Goal: Task Accomplishment & Management: Manage account settings

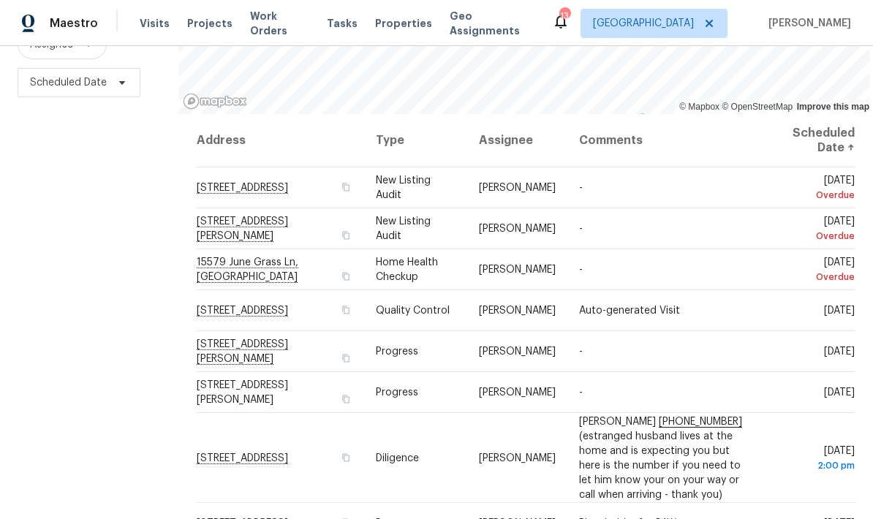
scroll to position [194, 0]
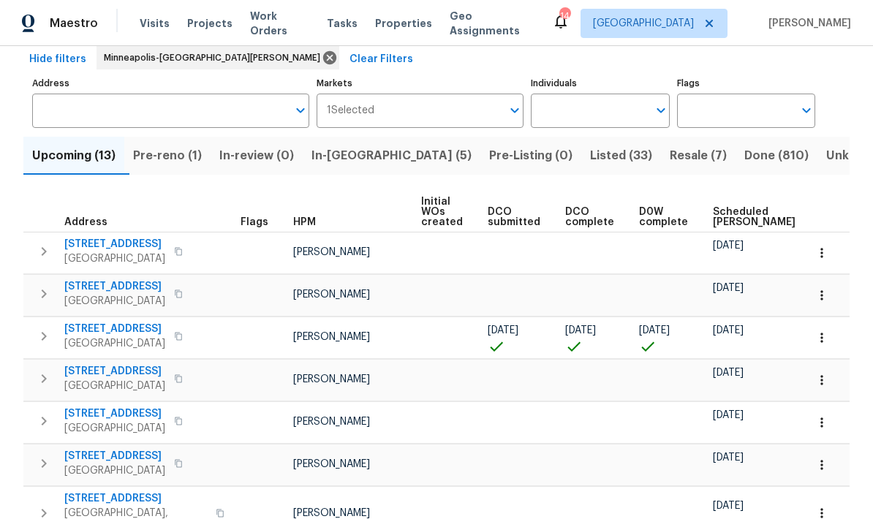
scroll to position [115, 0]
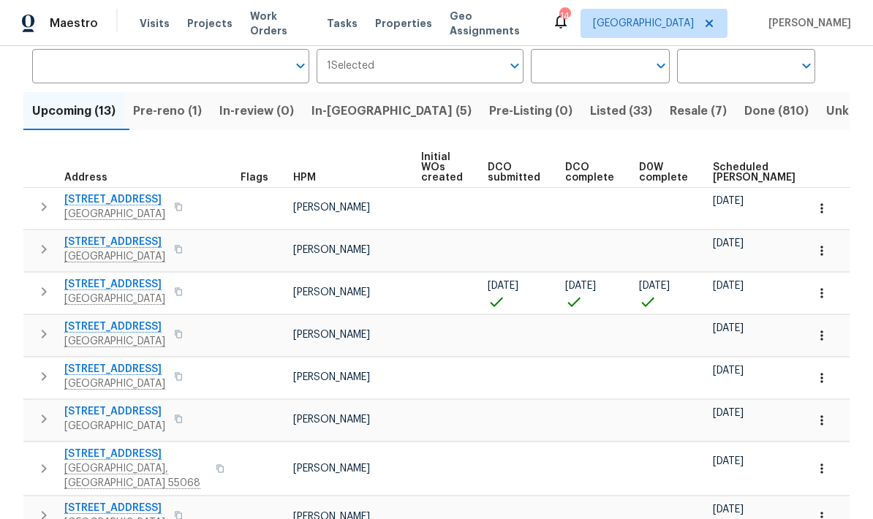
click at [339, 106] on span "In-reno (5)" at bounding box center [392, 111] width 160 height 20
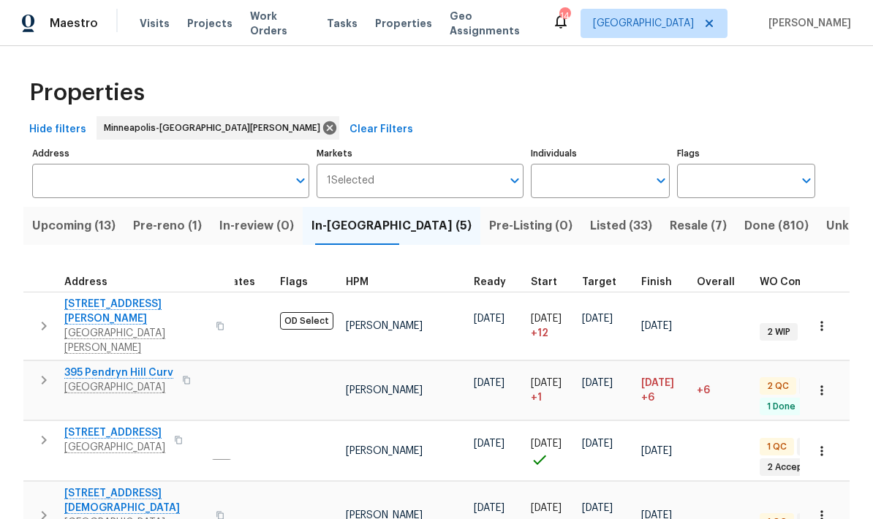
scroll to position [12, 31]
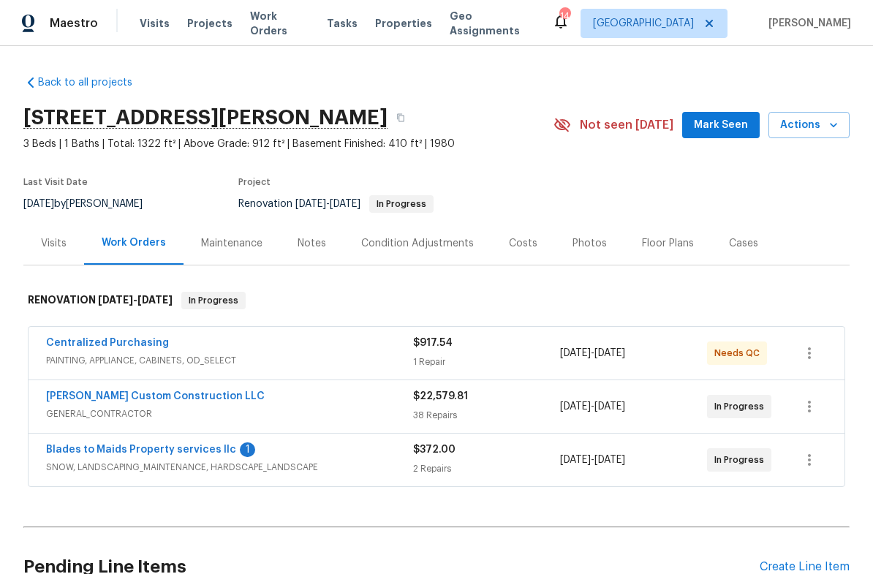
click at [665, 246] on div "Floor Plans" at bounding box center [668, 243] width 52 height 15
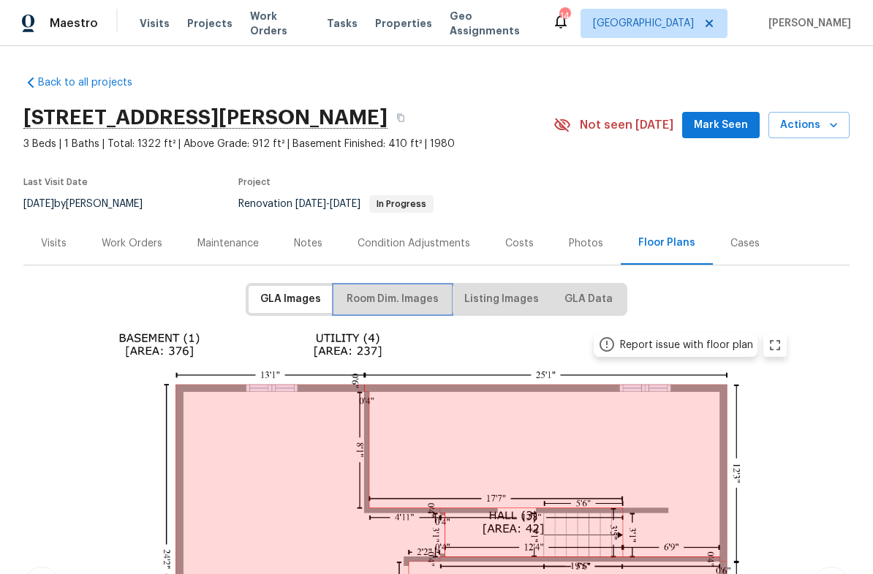
click at [377, 302] on span "Room Dim. Images" at bounding box center [393, 299] width 92 height 18
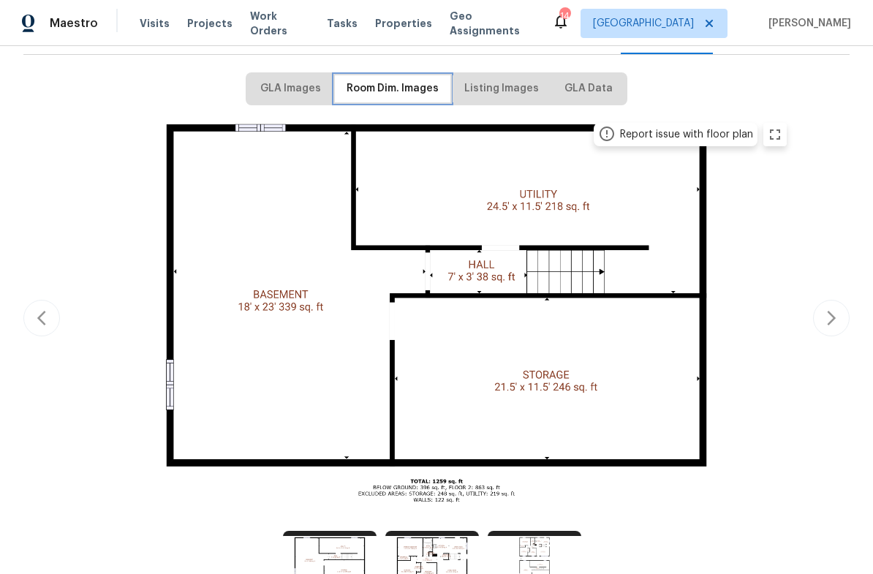
scroll to position [213, 0]
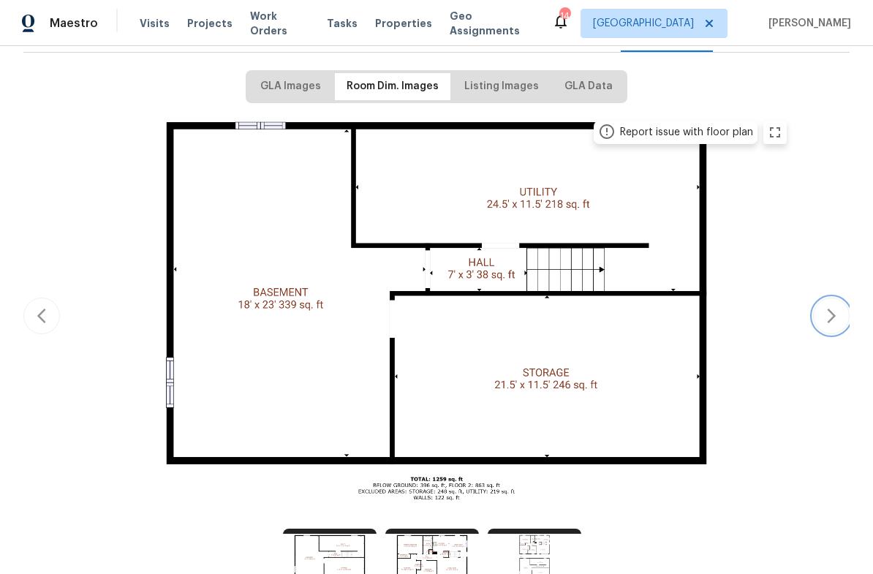
click at [833, 320] on icon "button" at bounding box center [832, 316] width 18 height 18
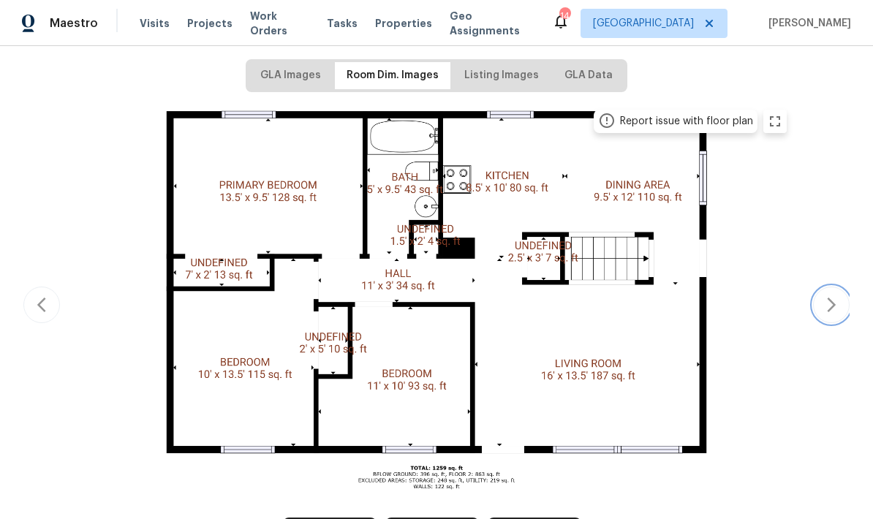
scroll to position [225, 0]
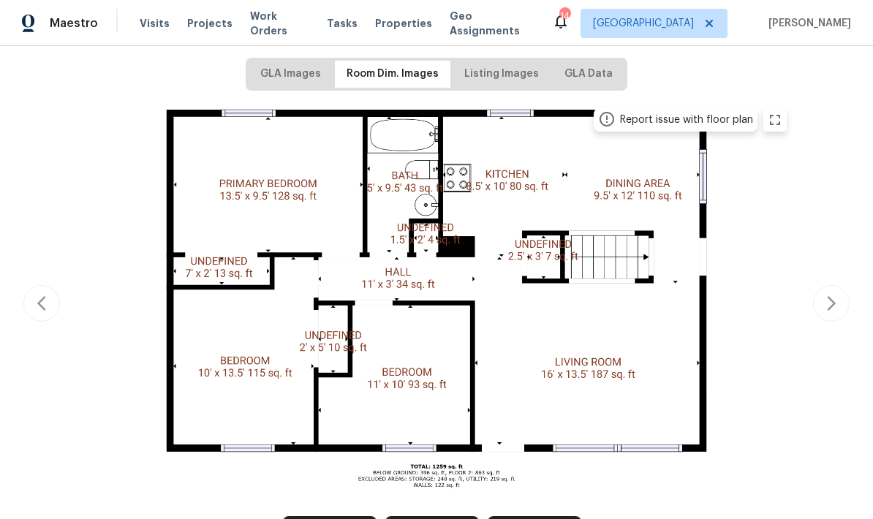
click at [532, 338] on img at bounding box center [437, 301] width 718 height 404
click at [818, 307] on button "button" at bounding box center [831, 303] width 37 height 37
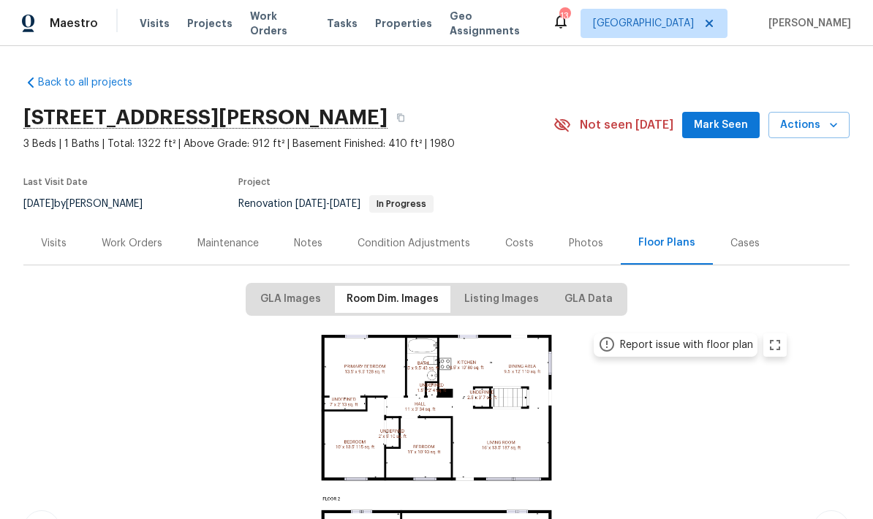
scroll to position [0, 0]
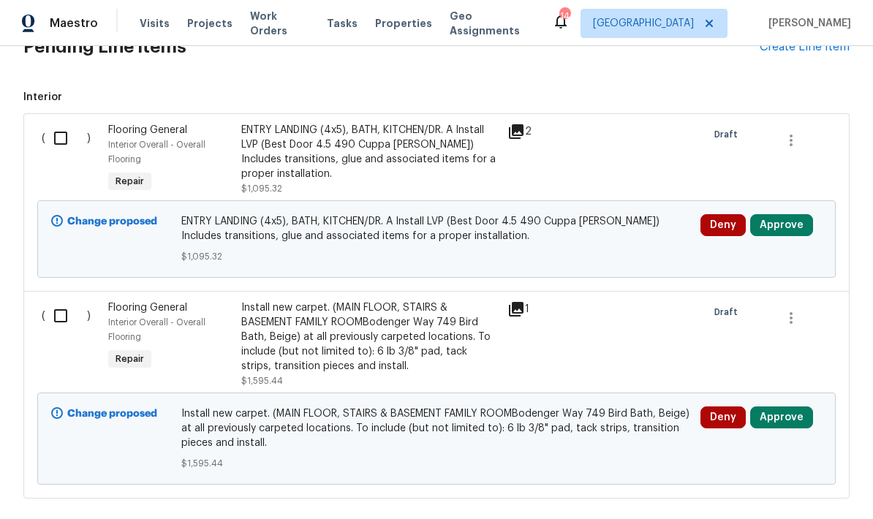
scroll to position [522, 0]
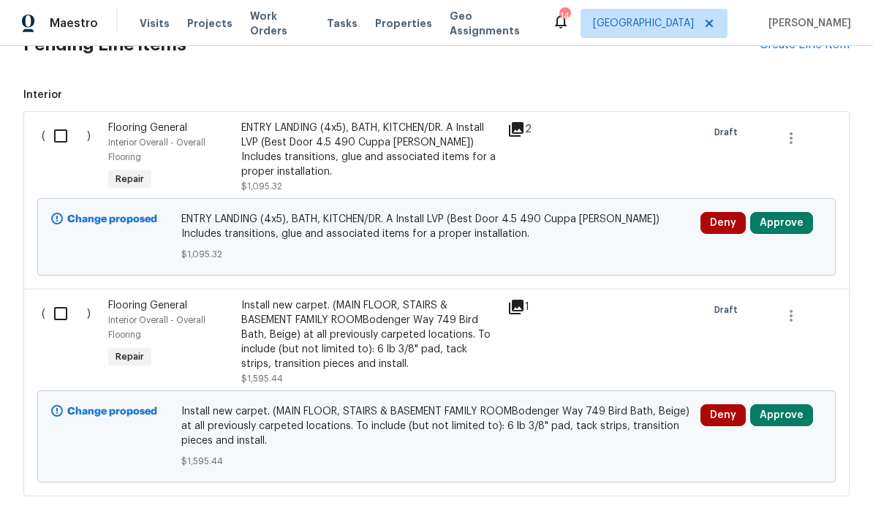
click at [60, 137] on input "checkbox" at bounding box center [66, 136] width 42 height 31
checkbox input "true"
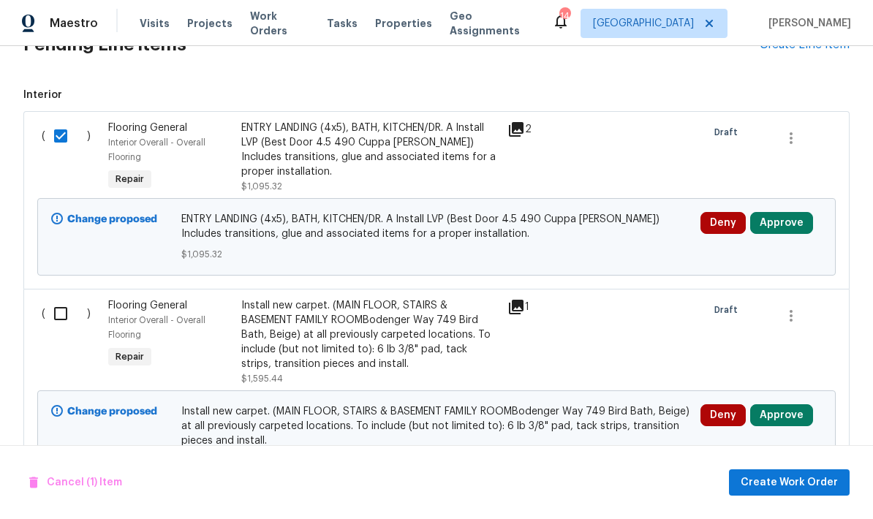
click at [59, 315] on input "checkbox" at bounding box center [66, 313] width 42 height 31
checkbox input "true"
click at [824, 478] on span "Create Work Order" at bounding box center [789, 483] width 97 height 18
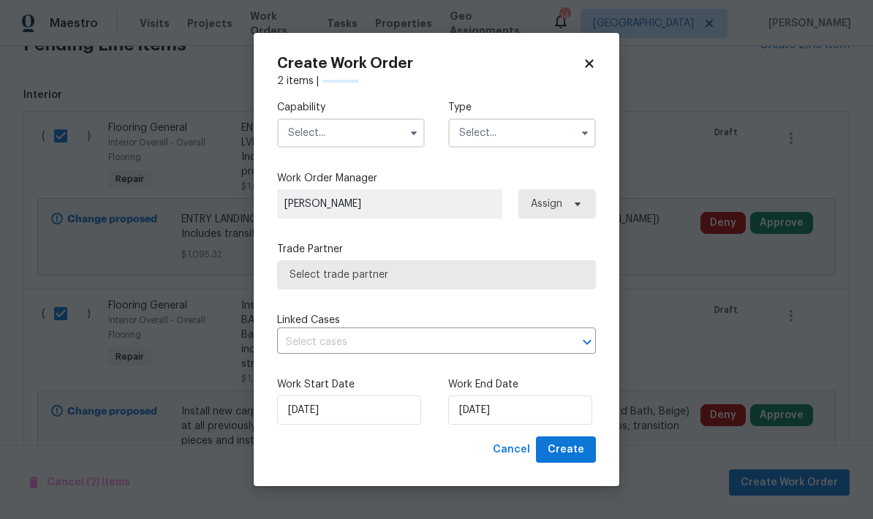
checkbox input "false"
click at [339, 136] on input "text" at bounding box center [351, 132] width 148 height 29
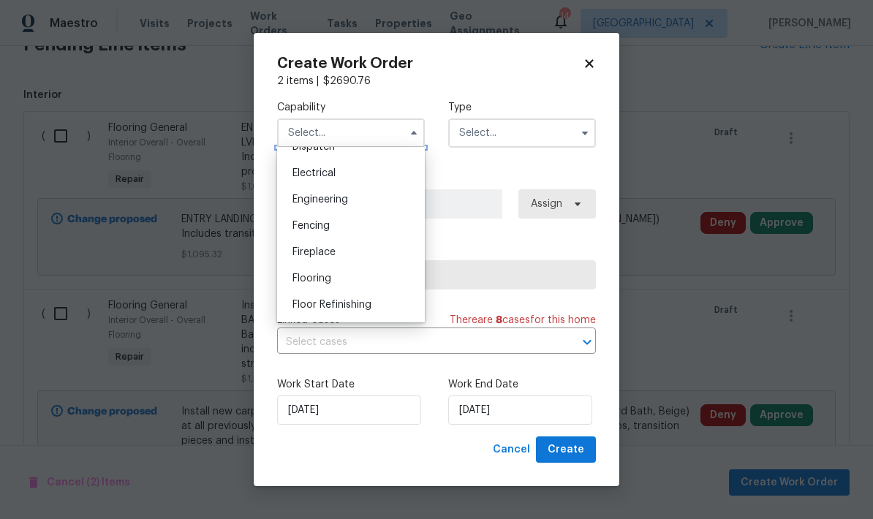
scroll to position [467, 0]
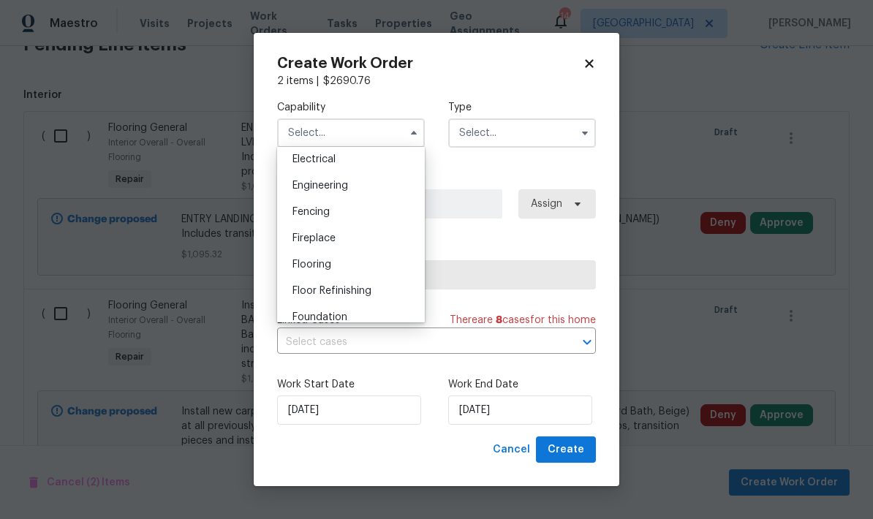
click at [300, 268] on span "Flooring" at bounding box center [311, 265] width 39 height 10
type input "Flooring"
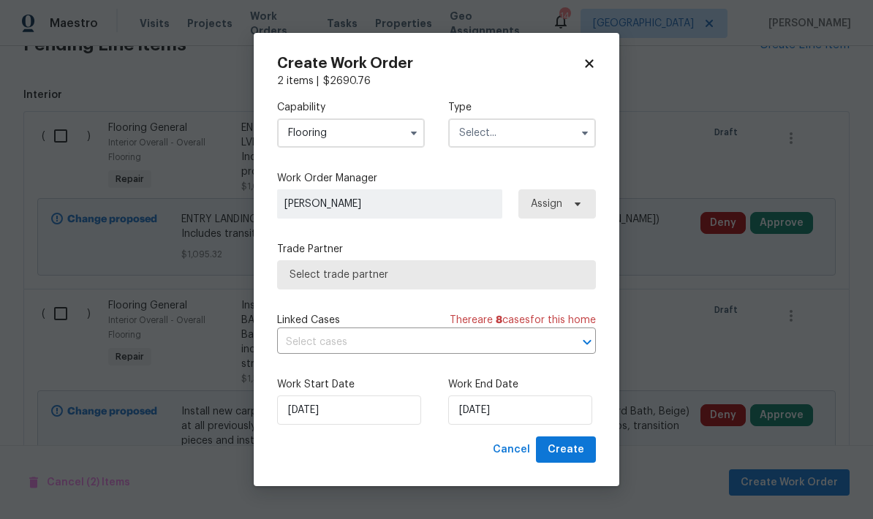
click at [464, 138] on input "text" at bounding box center [522, 132] width 148 height 29
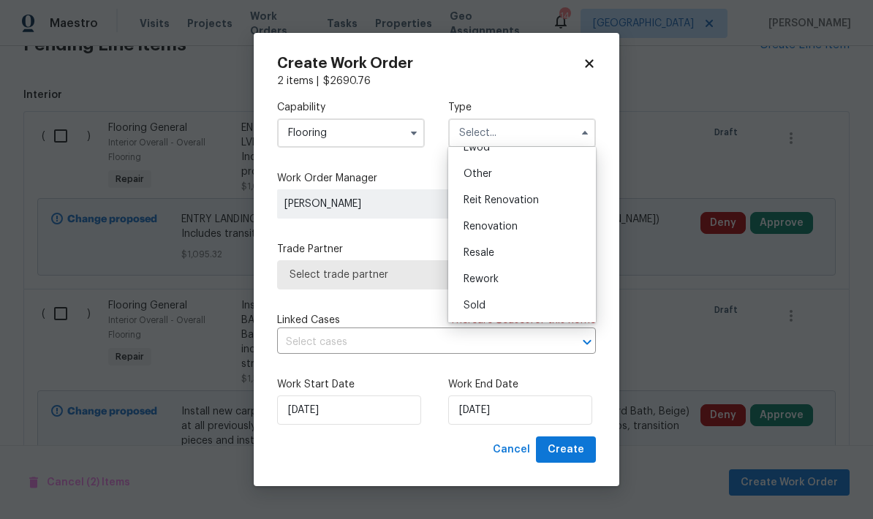
scroll to position [174, 0]
click at [469, 235] on div "Renovation" at bounding box center [522, 227] width 140 height 26
type input "Renovation"
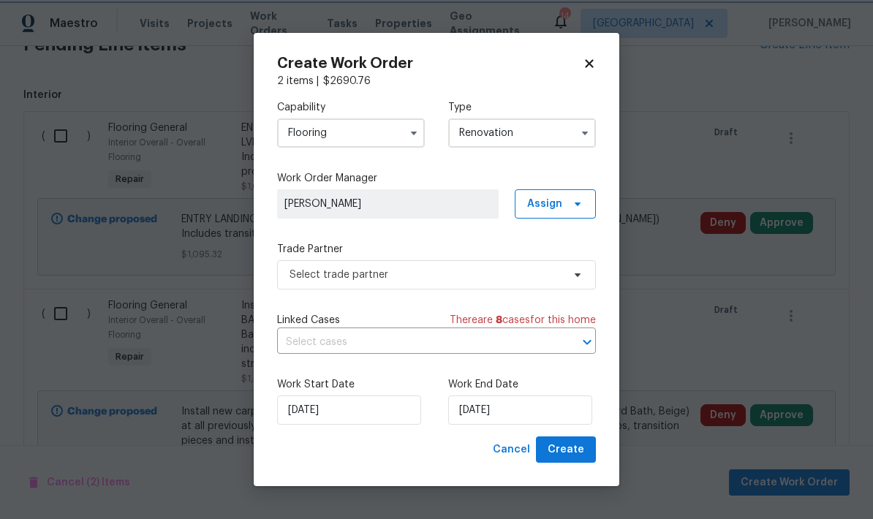
scroll to position [0, 0]
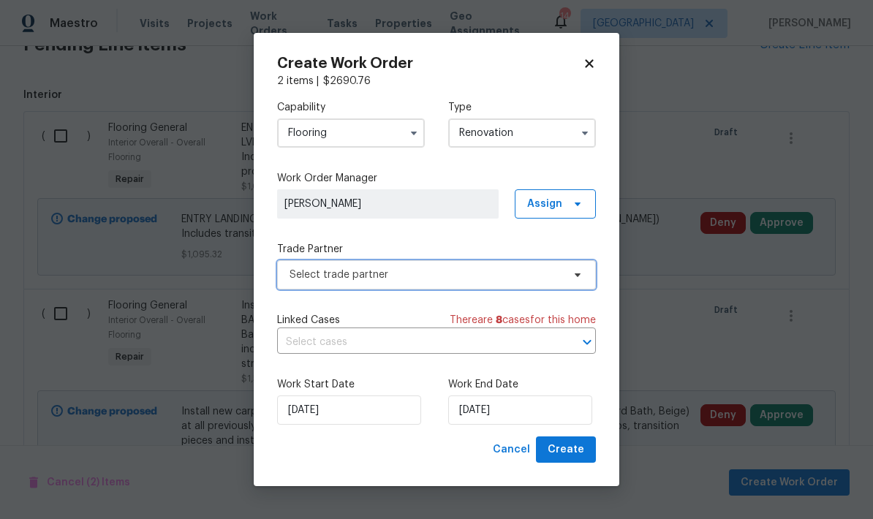
click at [320, 282] on span "Select trade partner" at bounding box center [436, 274] width 319 height 29
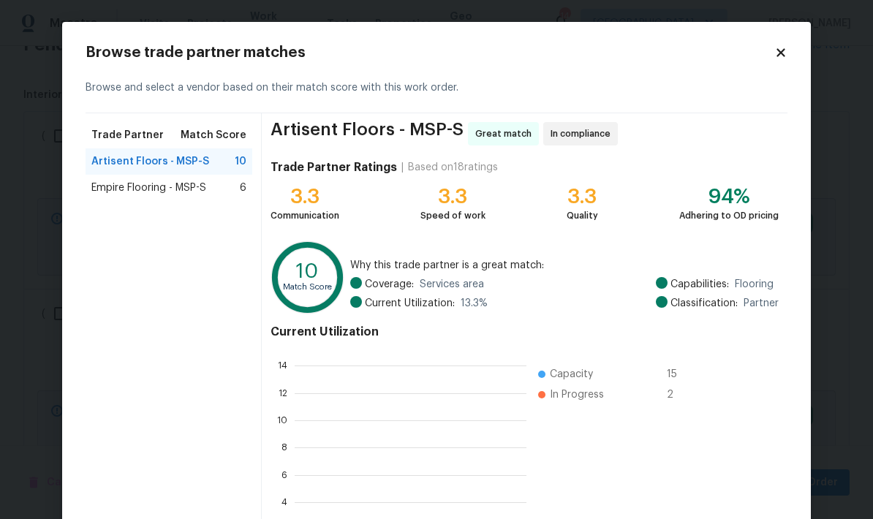
scroll to position [205, 232]
click at [110, 194] on span "Empire Flooring - MSP-S" at bounding box center [148, 188] width 115 height 15
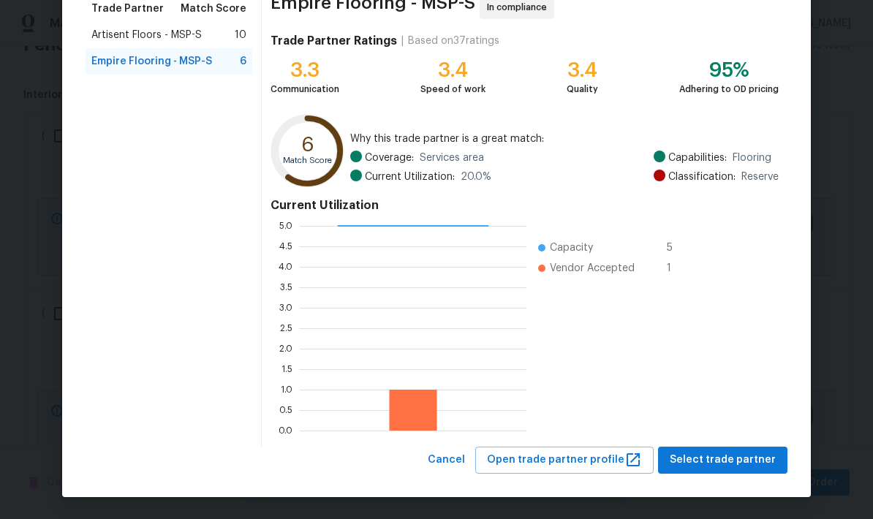
scroll to position [126, 0]
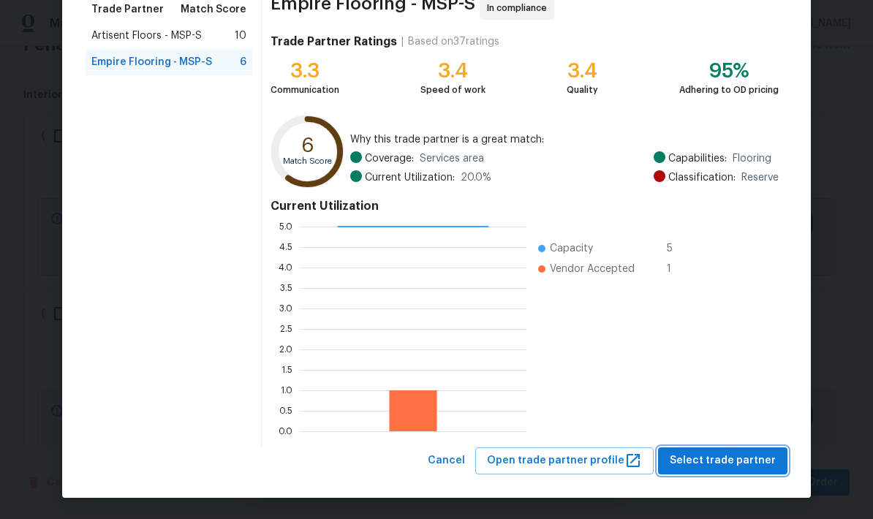
click at [691, 465] on span "Select trade partner" at bounding box center [723, 461] width 106 height 18
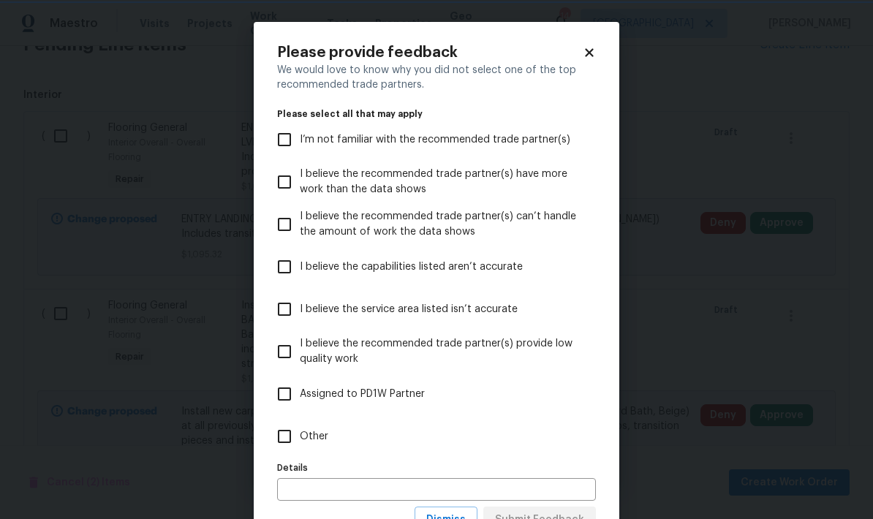
scroll to position [0, 0]
click at [276, 439] on input "Other" at bounding box center [284, 436] width 31 height 31
checkbox input "true"
click at [303, 486] on input "text" at bounding box center [436, 489] width 319 height 23
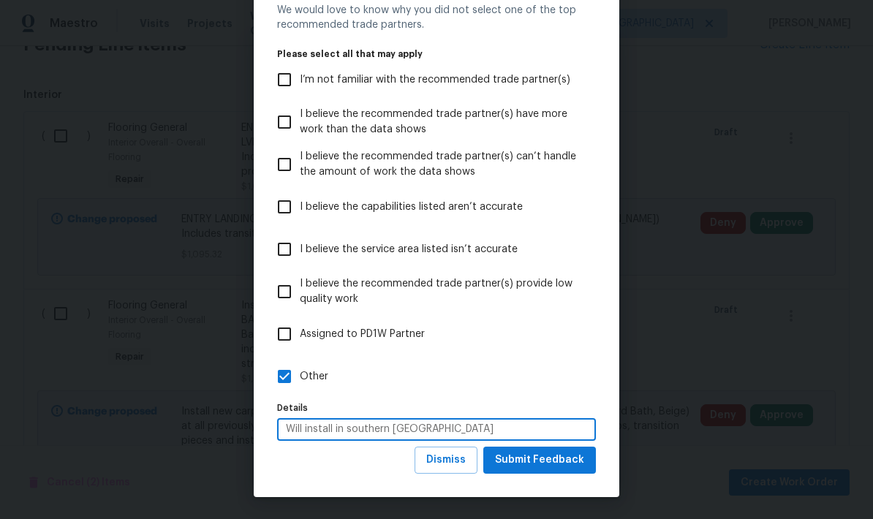
scroll to position [61, 0]
type input "Will install in southern mn"
click at [534, 463] on span "Submit Feedback" at bounding box center [539, 460] width 89 height 18
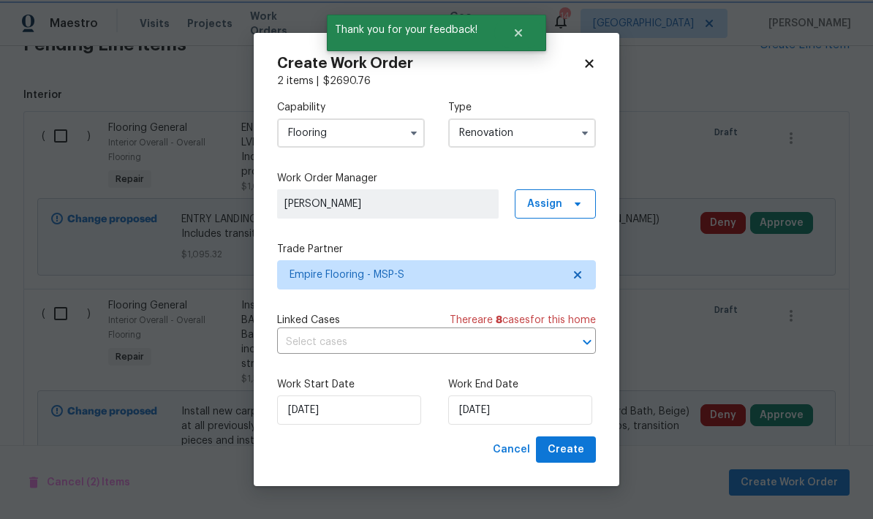
scroll to position [0, 0]
click at [513, 411] on input "[DATE]" at bounding box center [520, 410] width 144 height 29
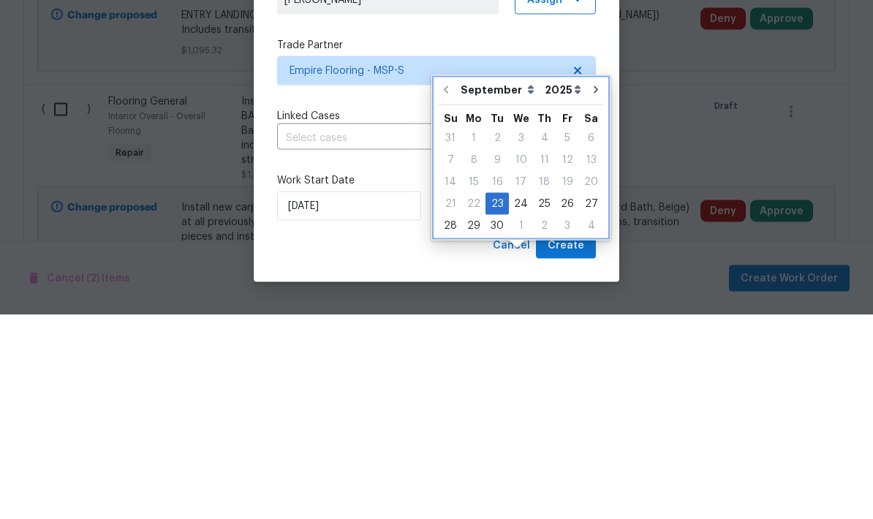
click at [592, 288] on icon "Go to next month" at bounding box center [596, 294] width 12 height 12
type input "10/23/2025"
select select "9"
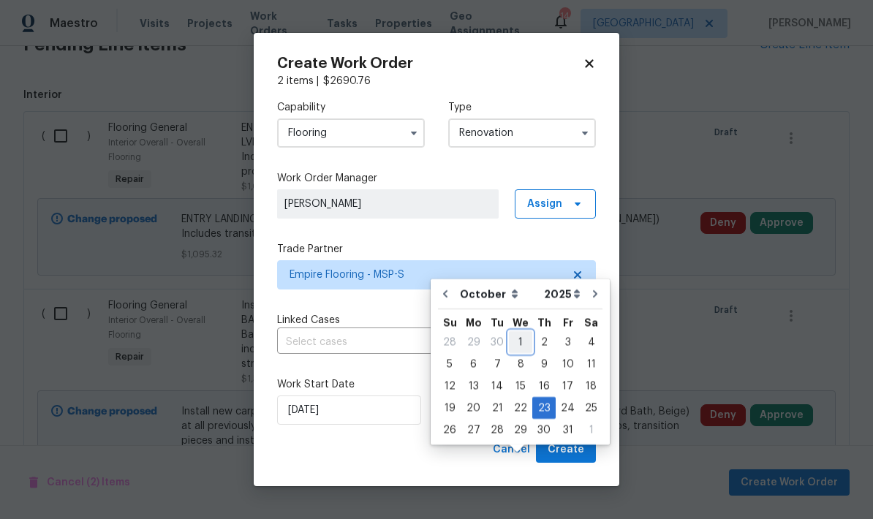
click at [521, 332] on div "1" at bounding box center [520, 342] width 23 height 20
type input "10/1/2025"
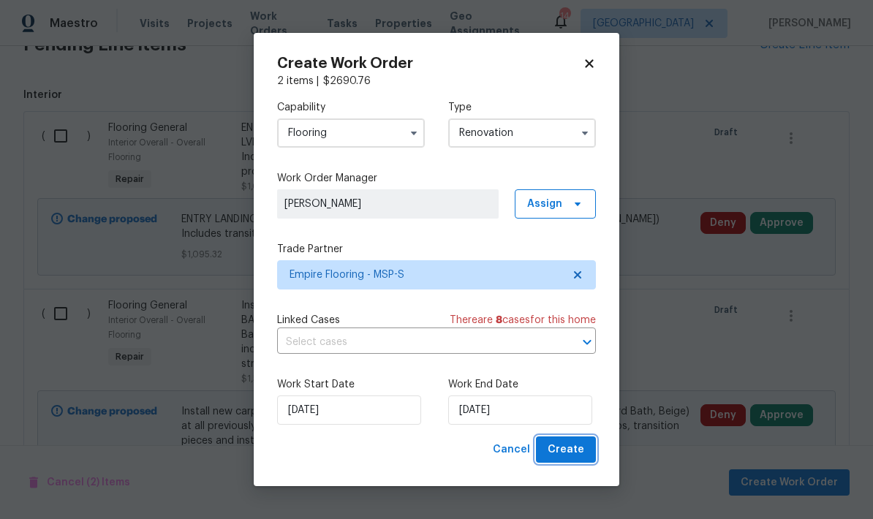
click at [563, 450] on span "Create" at bounding box center [566, 450] width 37 height 18
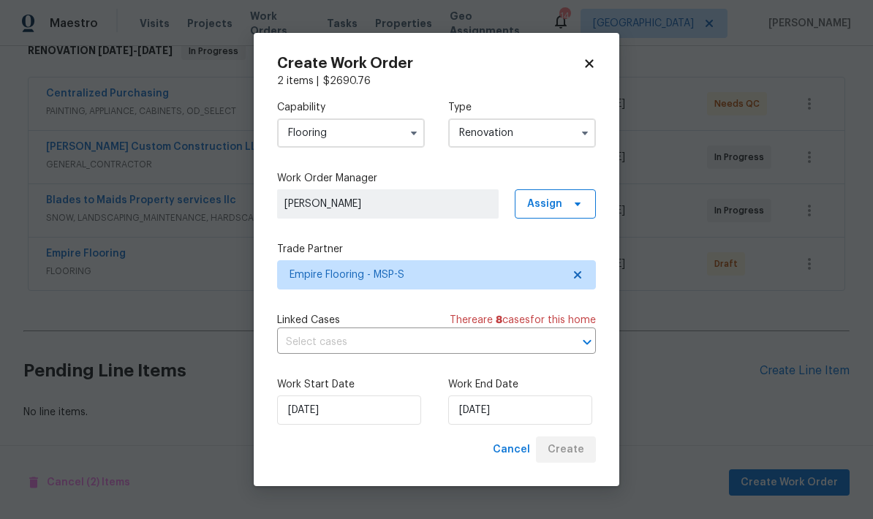
scroll to position [190, 0]
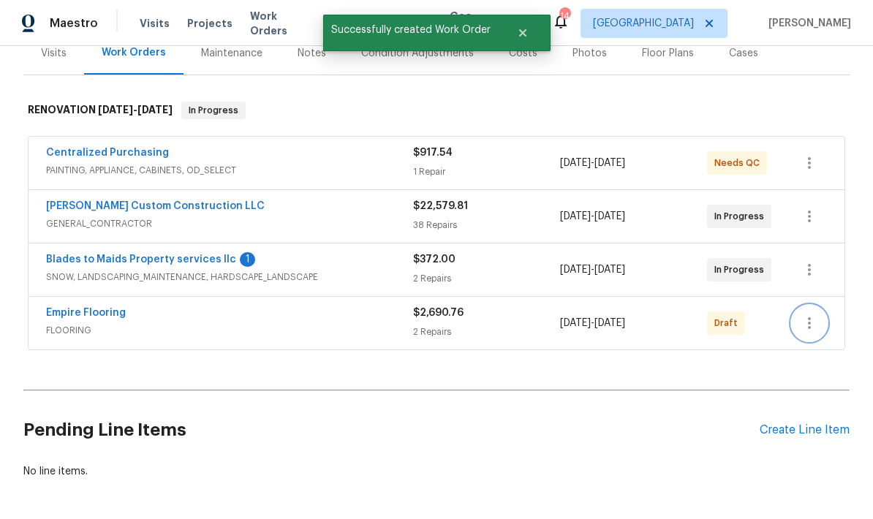
click at [815, 314] on icon "button" at bounding box center [810, 323] width 18 height 18
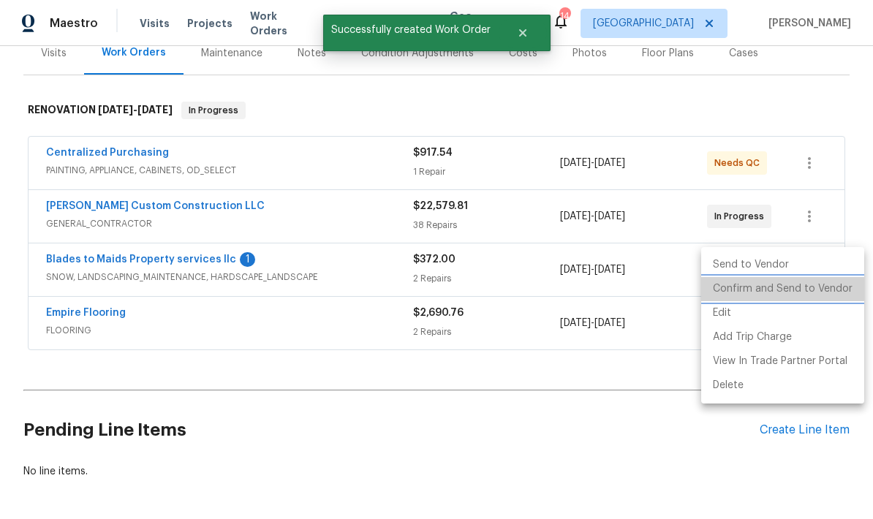
click at [786, 298] on li "Confirm and Send to Vendor" at bounding box center [782, 289] width 163 height 24
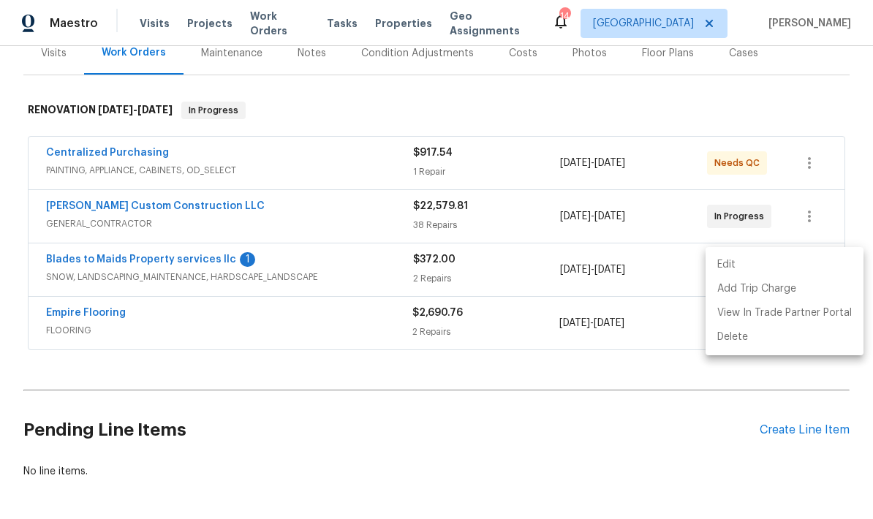
click at [53, 312] on div at bounding box center [436, 259] width 873 height 519
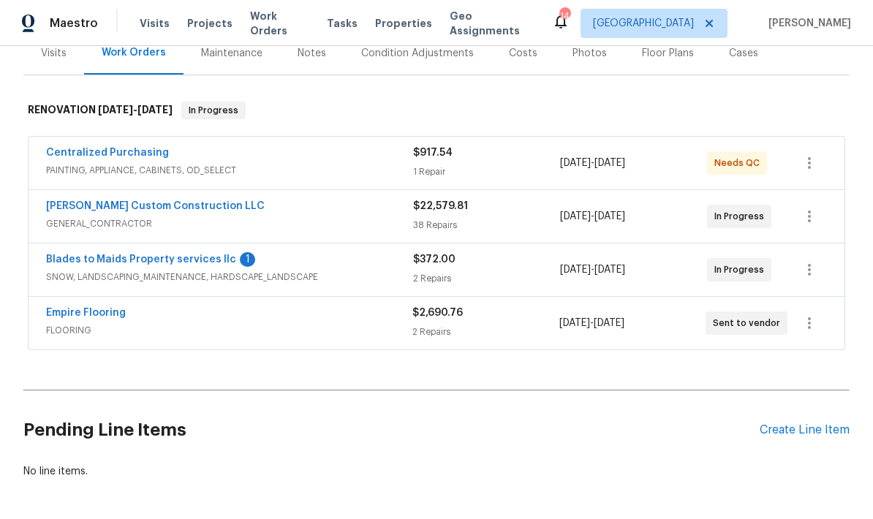
click at [89, 254] on link "Blades to Maids Property services llc" at bounding box center [141, 259] width 190 height 10
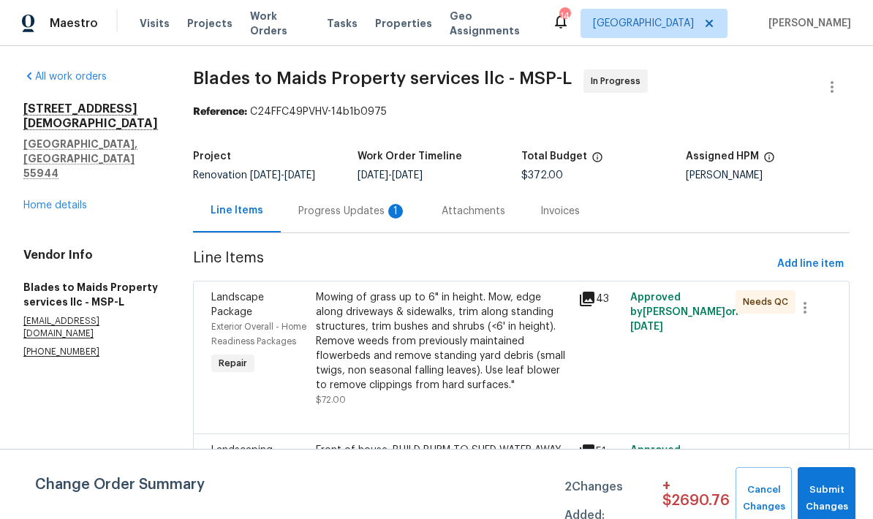
click at [281, 220] on div "Progress Updates 1" at bounding box center [352, 210] width 143 height 43
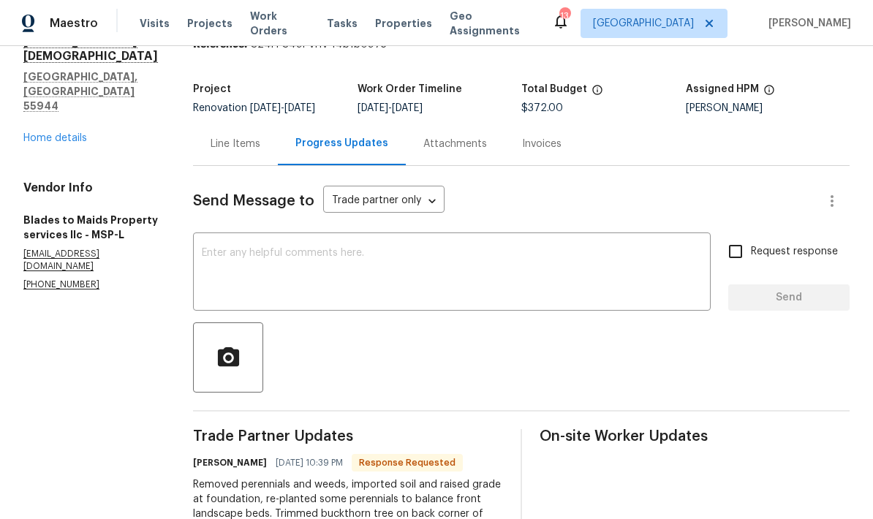
click at [211, 144] on div "Line Items" at bounding box center [236, 144] width 50 height 15
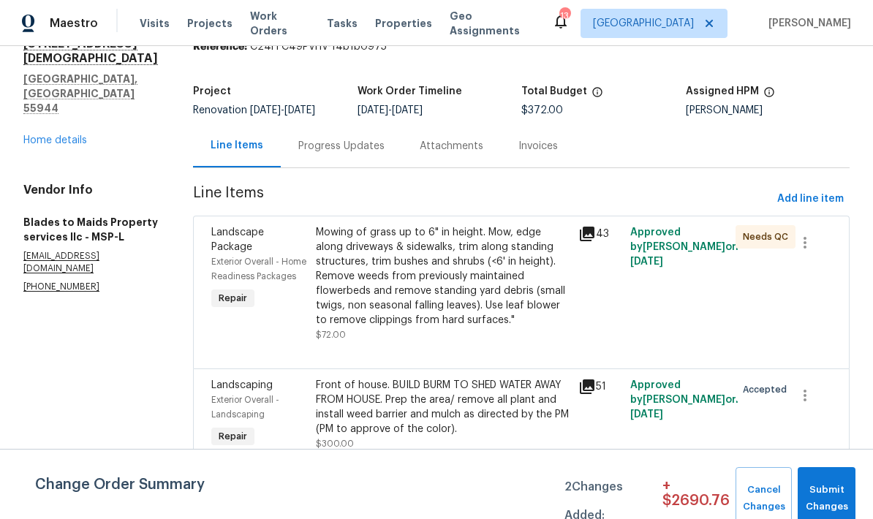
scroll to position [9, 0]
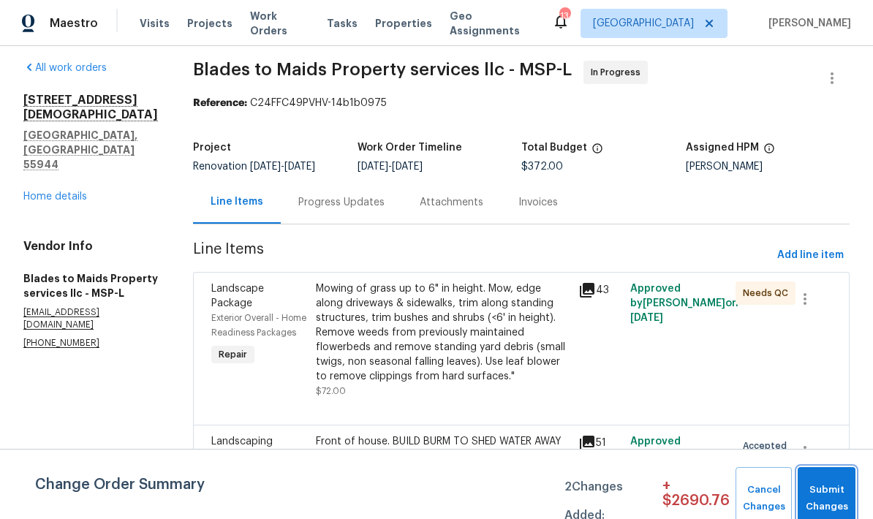
click at [826, 498] on span "Submit Changes" at bounding box center [826, 499] width 43 height 34
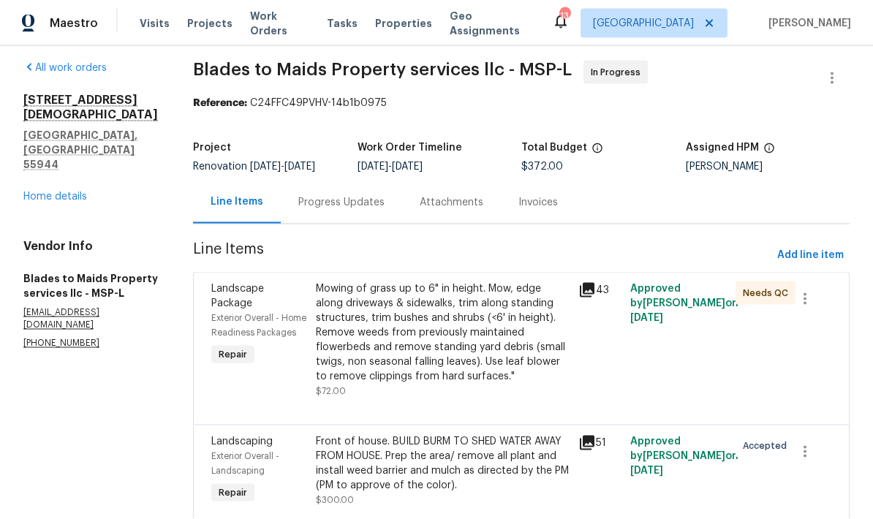
scroll to position [0, 0]
click at [298, 198] on div "Progress Updates" at bounding box center [341, 202] width 86 height 15
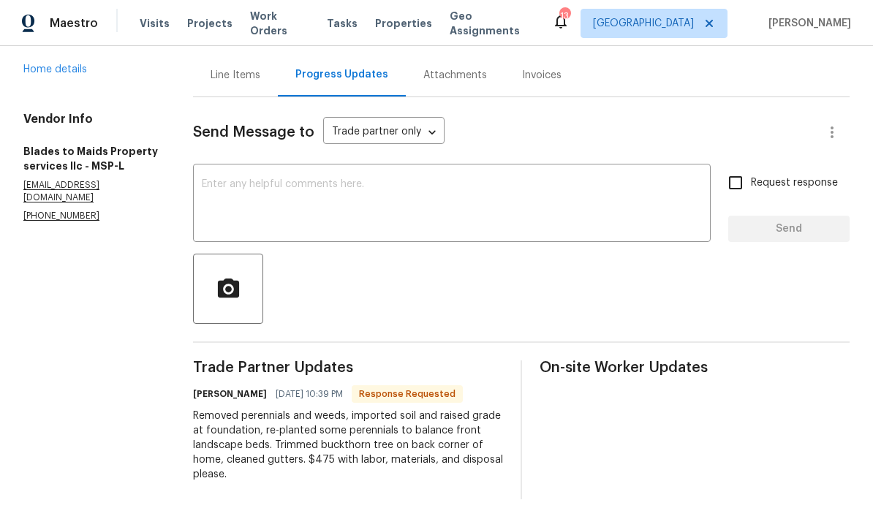
scroll to position [135, 0]
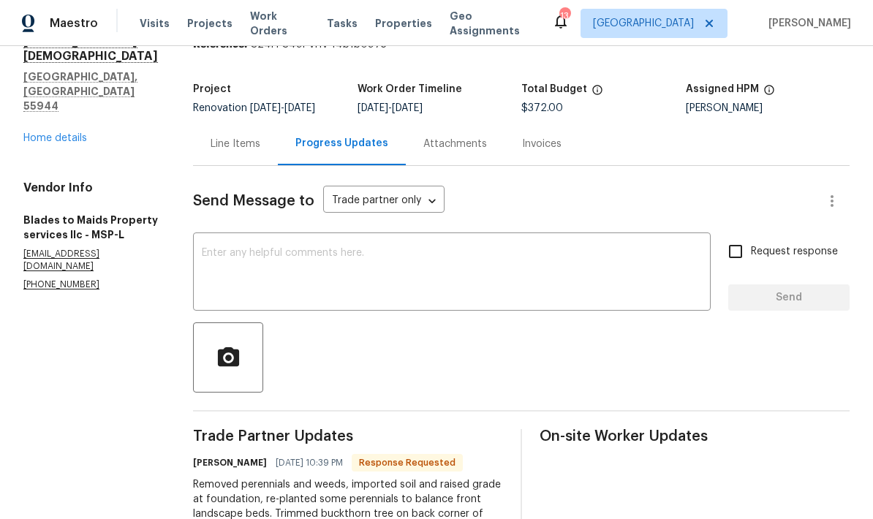
click at [197, 152] on div "Line Items" at bounding box center [235, 143] width 85 height 43
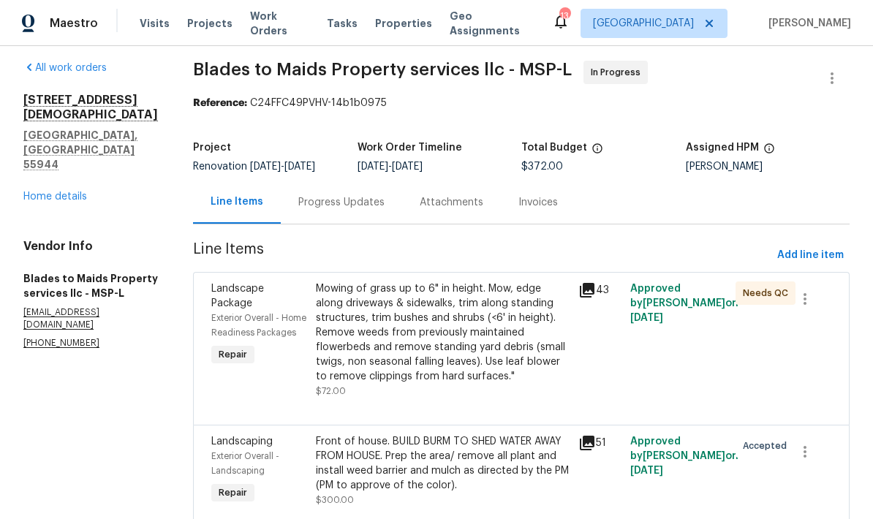
scroll to position [58, 0]
click at [316, 434] on div "Front of house. BUILD BURM TO SHED WATER AWAY FROM HOUSE. Prep the area/ remove…" at bounding box center [442, 463] width 253 height 58
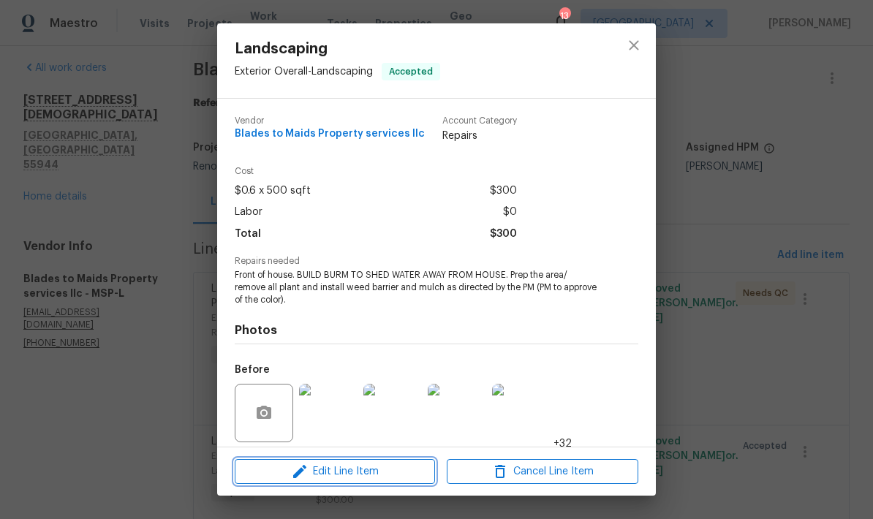
click at [318, 477] on span "Edit Line Item" at bounding box center [335, 472] width 192 height 18
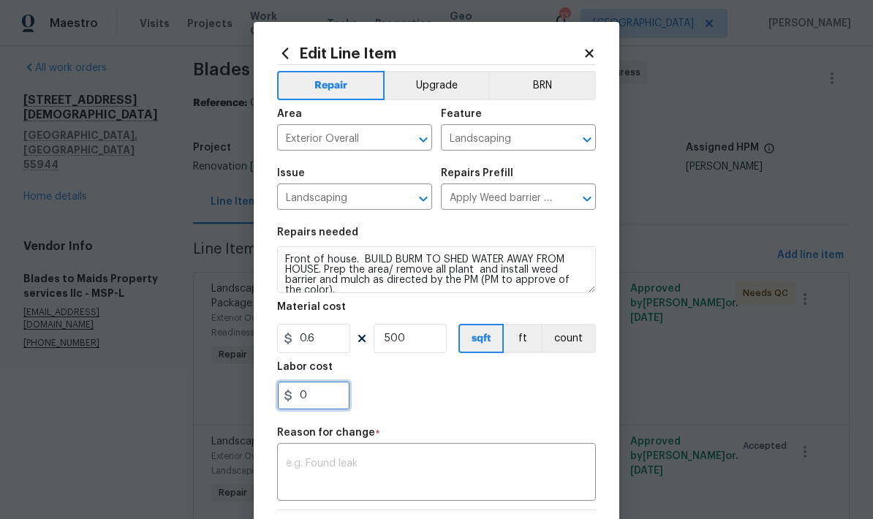
click at [314, 406] on input "0" at bounding box center [313, 395] width 73 height 29
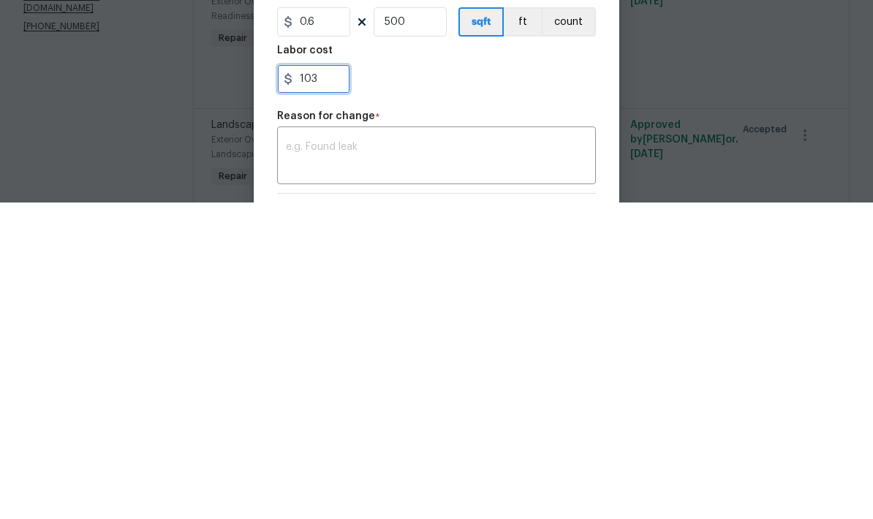
type input "103"
click at [309, 447] on div "x ​" at bounding box center [436, 474] width 319 height 54
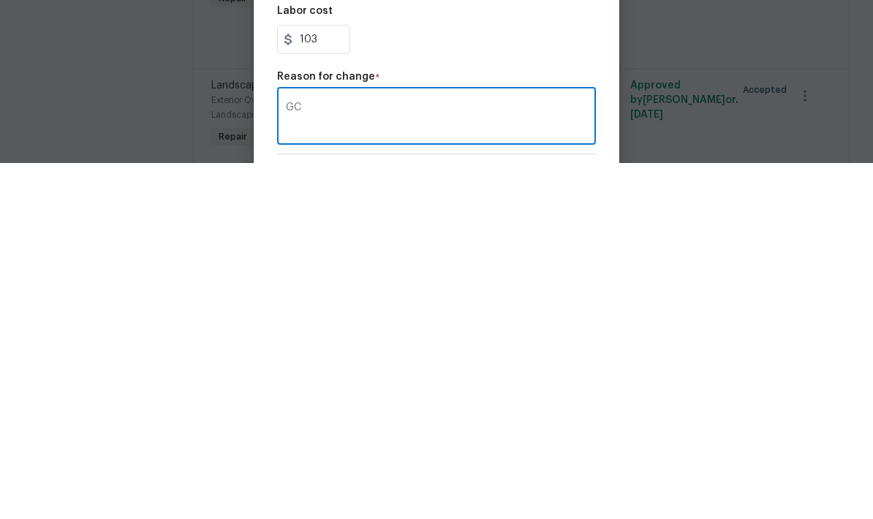
type textarea "G"
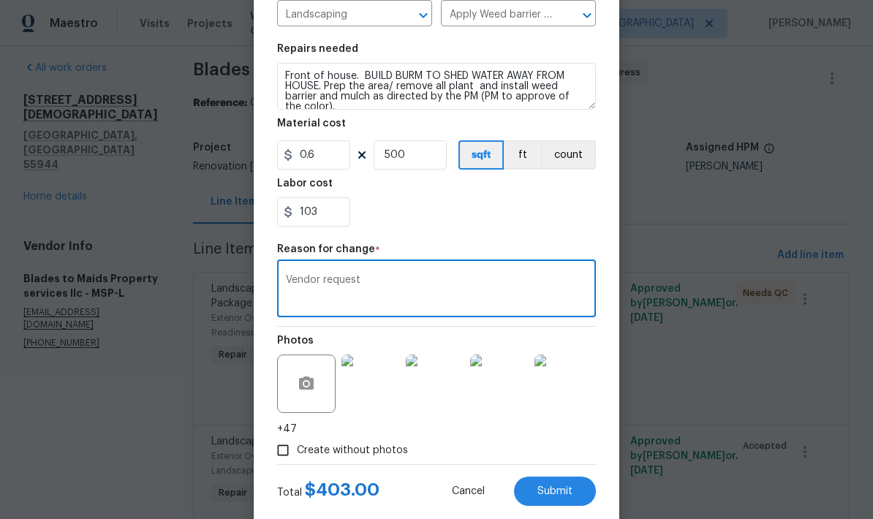
scroll to position [208, 0]
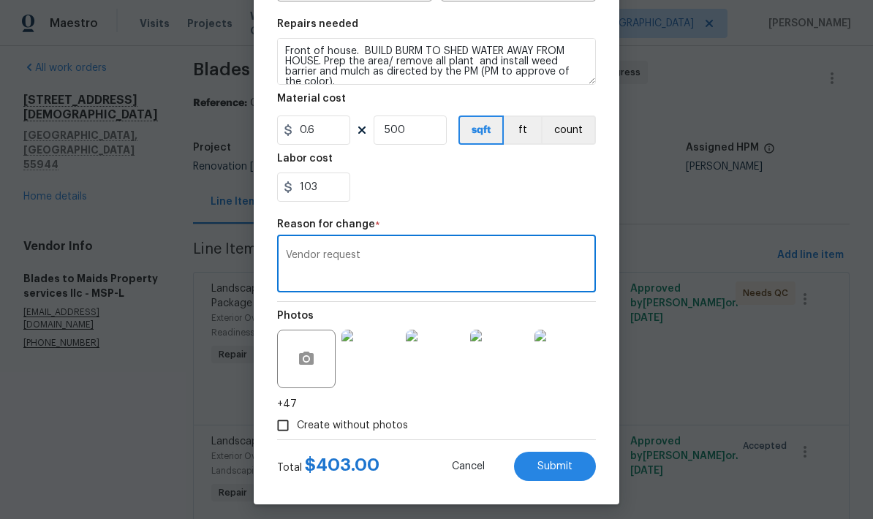
type textarea "Vendor request"
click at [326, 191] on input "103" at bounding box center [313, 187] width 73 height 29
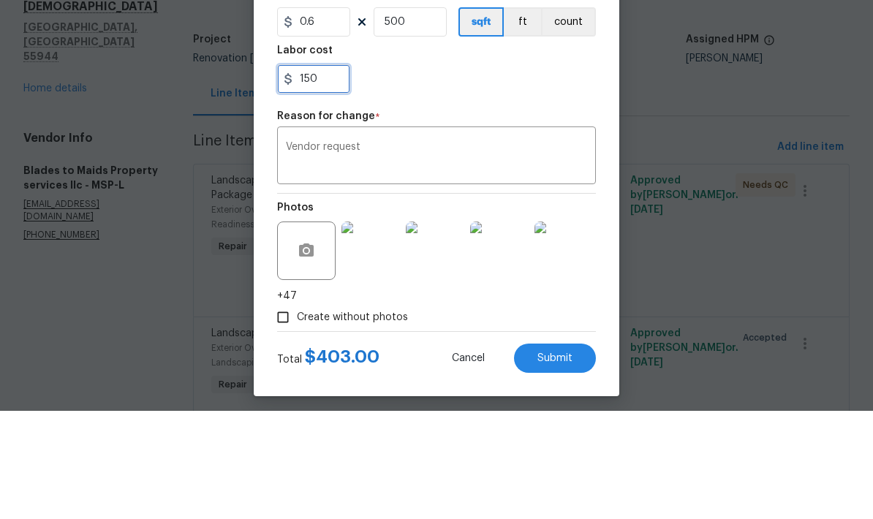
type input "150"
click at [445, 173] on div "150" at bounding box center [436, 187] width 319 height 29
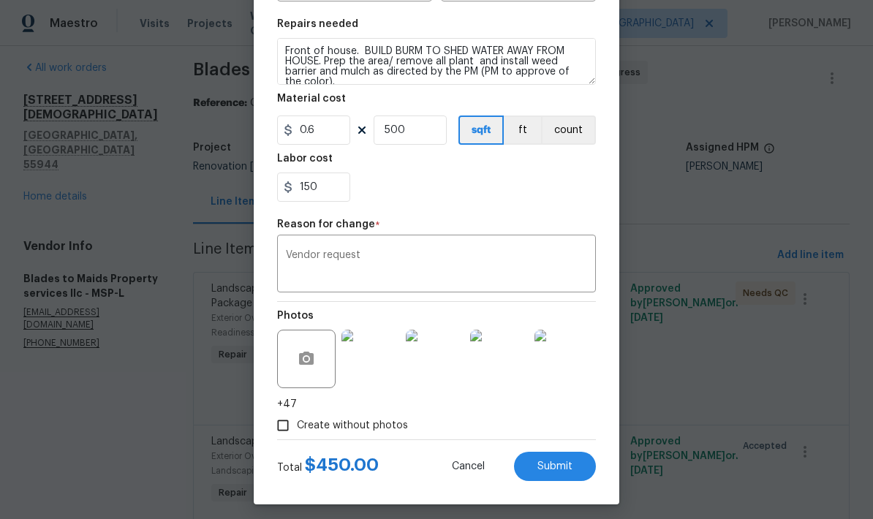
click at [554, 467] on span "Submit" at bounding box center [554, 466] width 35 height 11
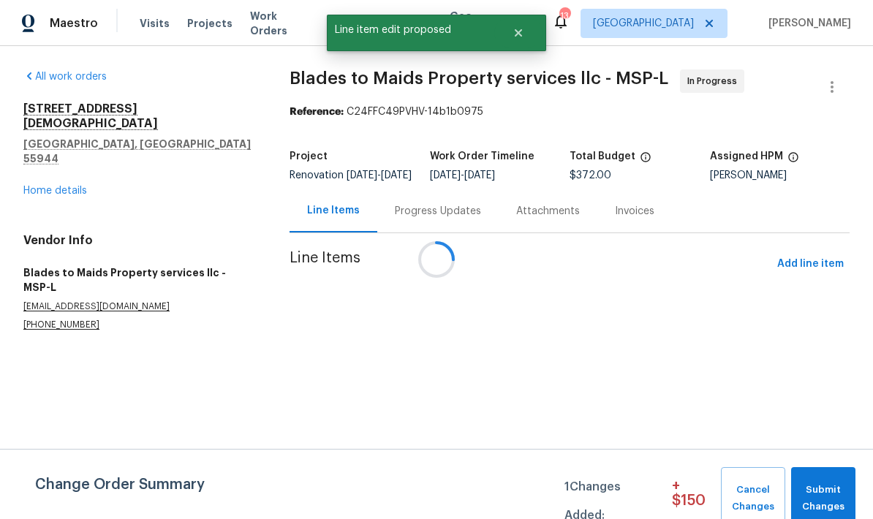
scroll to position [0, 0]
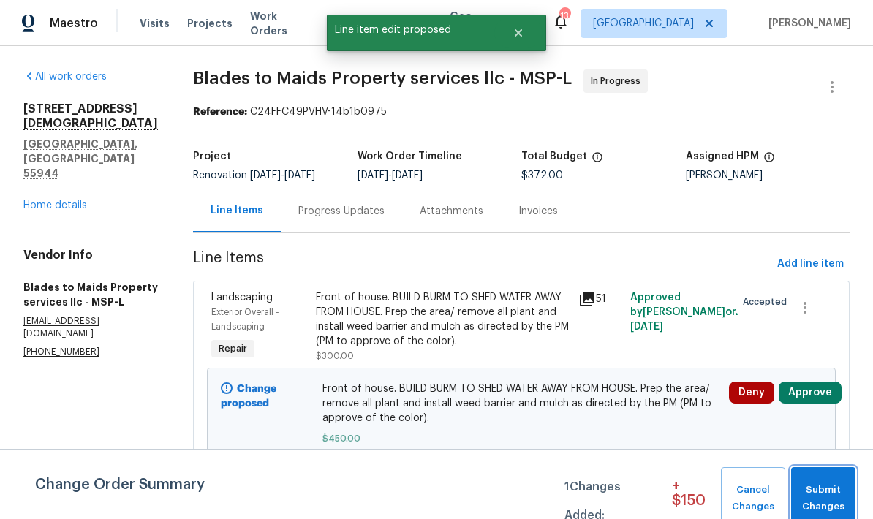
click at [834, 489] on span "Submit Changes" at bounding box center [823, 499] width 50 height 34
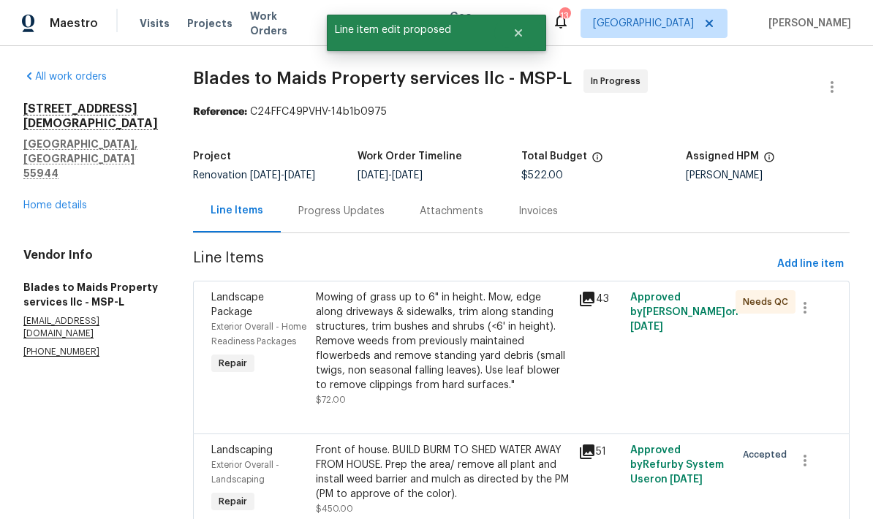
click at [385, 334] on div "Mowing of grass up to 6" in height. Mow, edge along driveways & sidewalks, trim…" at bounding box center [442, 341] width 253 height 102
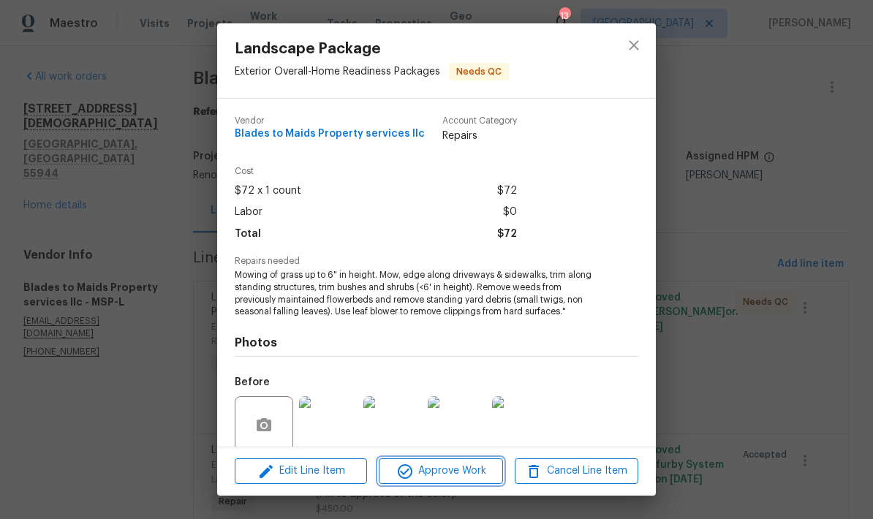
click at [441, 475] on span "Approve Work" at bounding box center [440, 471] width 115 height 18
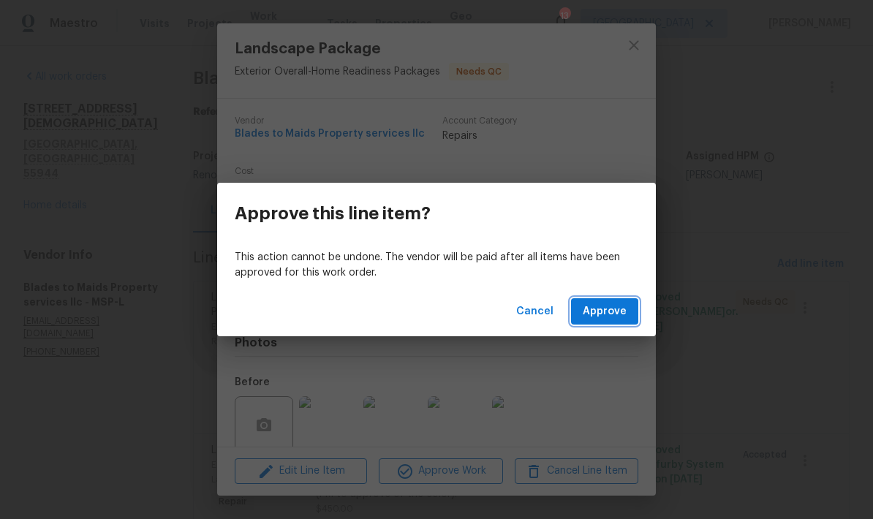
click at [592, 317] on span "Approve" at bounding box center [605, 312] width 44 height 18
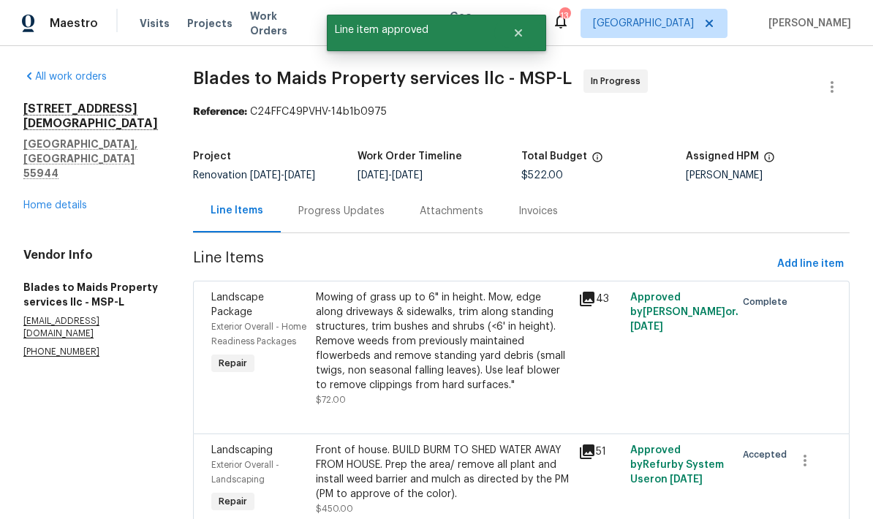
click at [36, 200] on link "Home details" at bounding box center [55, 205] width 64 height 10
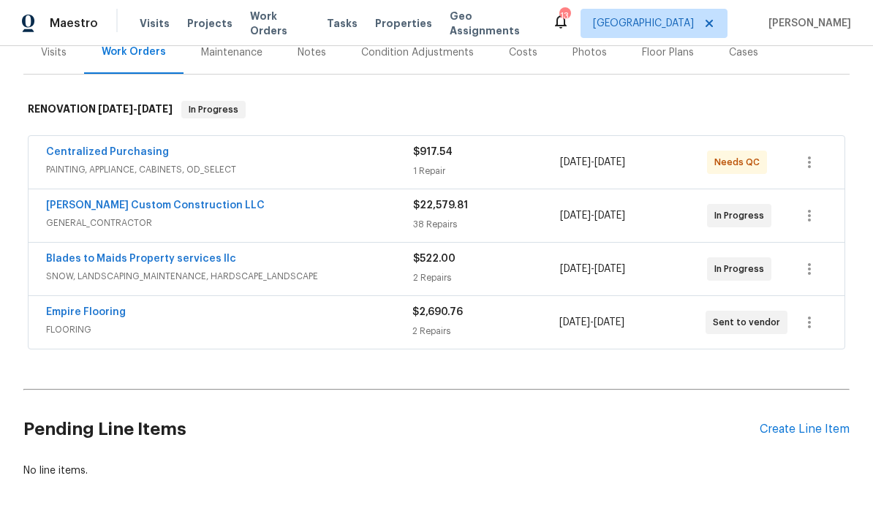
scroll to position [190, 0]
click at [815, 423] on div "Create Line Item" at bounding box center [805, 430] width 90 height 14
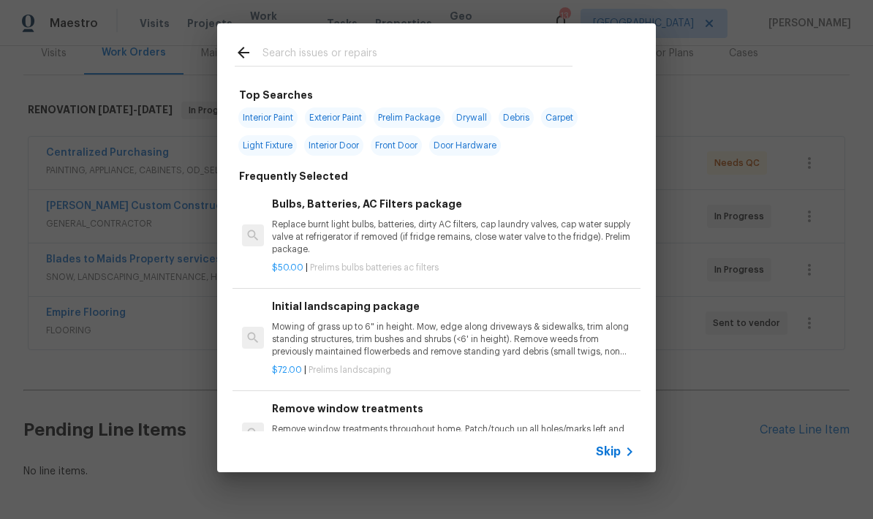
click at [283, 55] on input "text" at bounding box center [418, 55] width 310 height 22
type input "Initial"
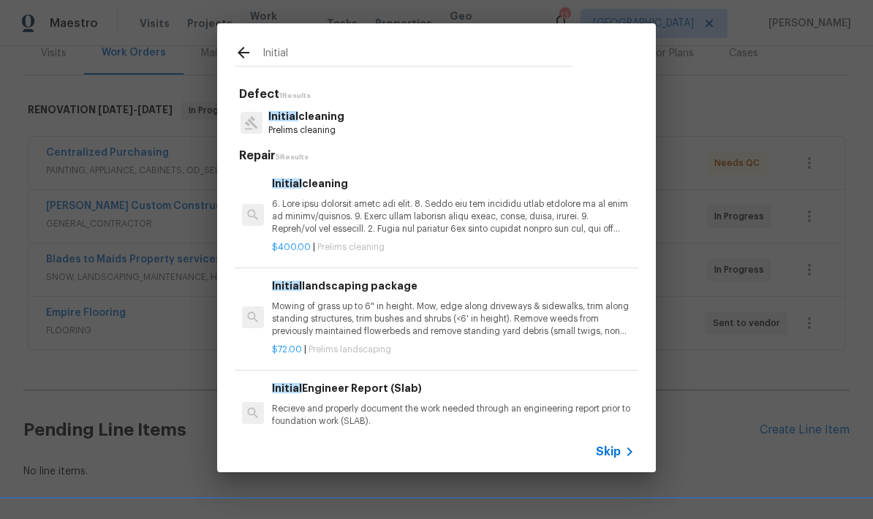
click at [298, 119] on p "Initial cleaning" at bounding box center [306, 116] width 76 height 15
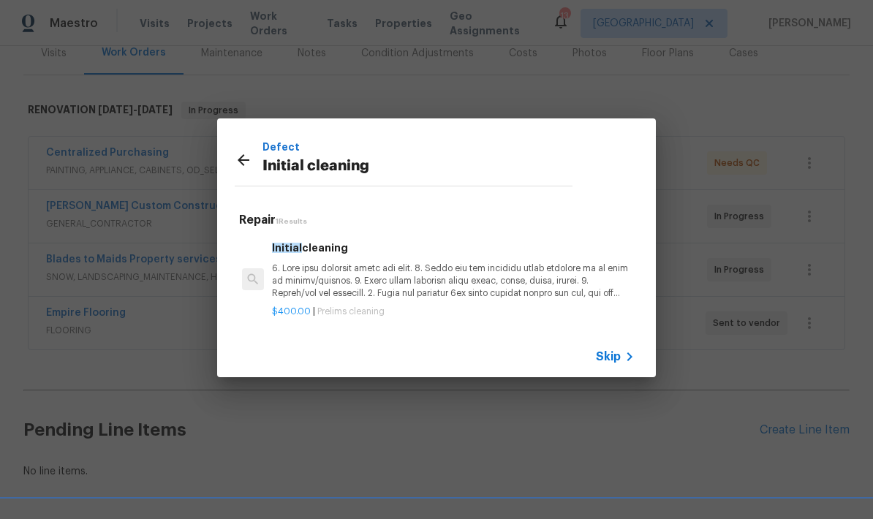
click at [362, 269] on p at bounding box center [453, 281] width 363 height 37
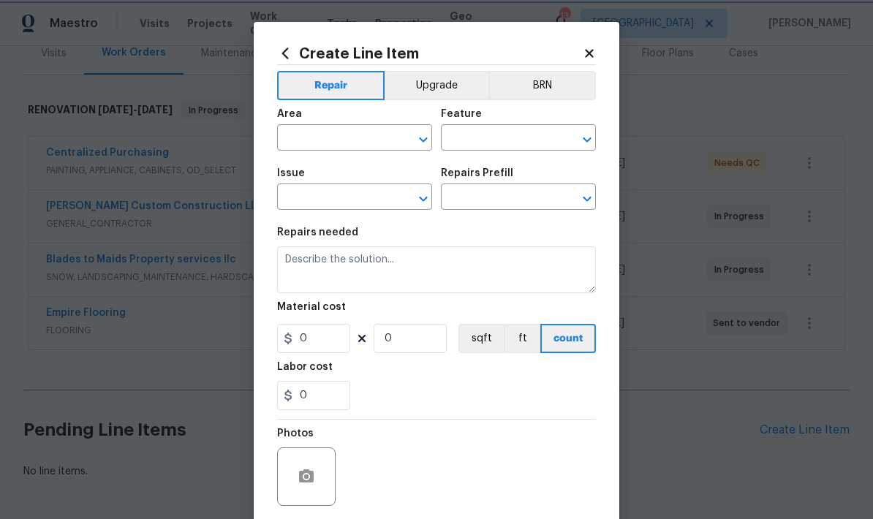
type input "Home Readiness Packages"
type input "Initial cleaning"
type input "Initial cleaning $400.00"
type textarea "1. Wipe down exterior doors and trim. 2. Clean out all exterior light fixtures …"
type input "400"
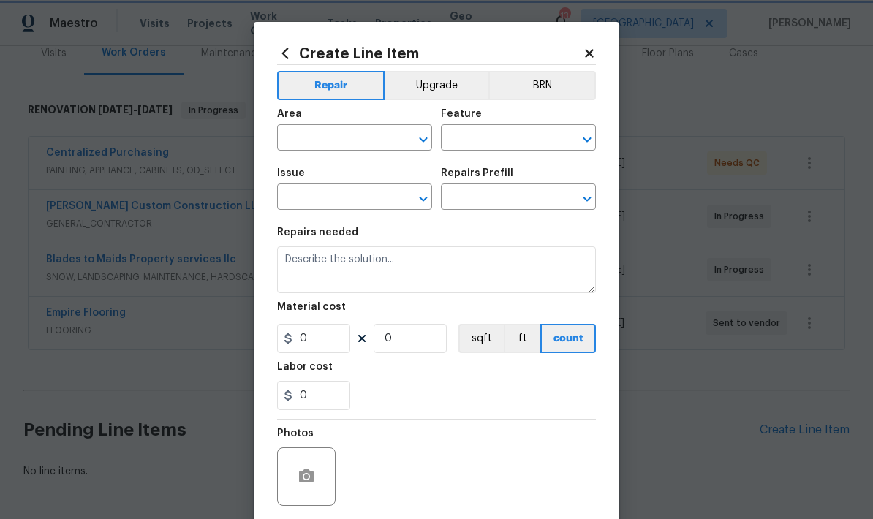
type input "1"
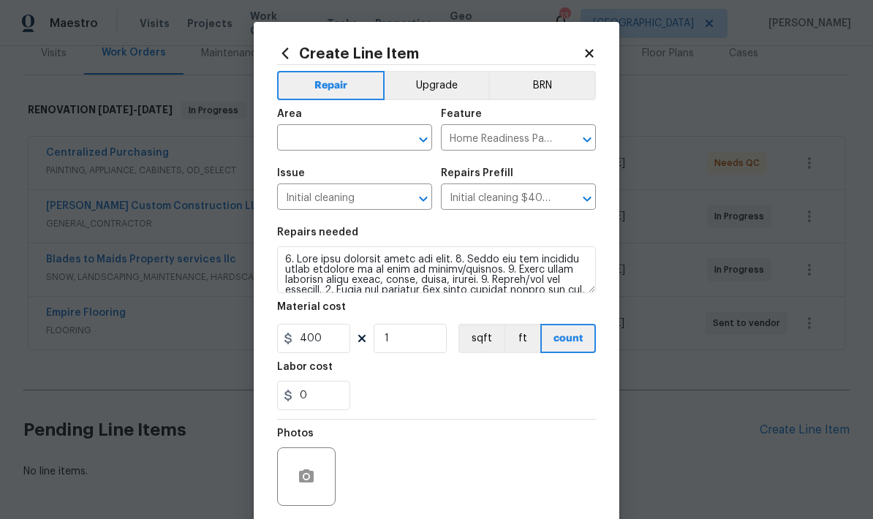
click at [311, 139] on input "text" at bounding box center [334, 139] width 114 height 23
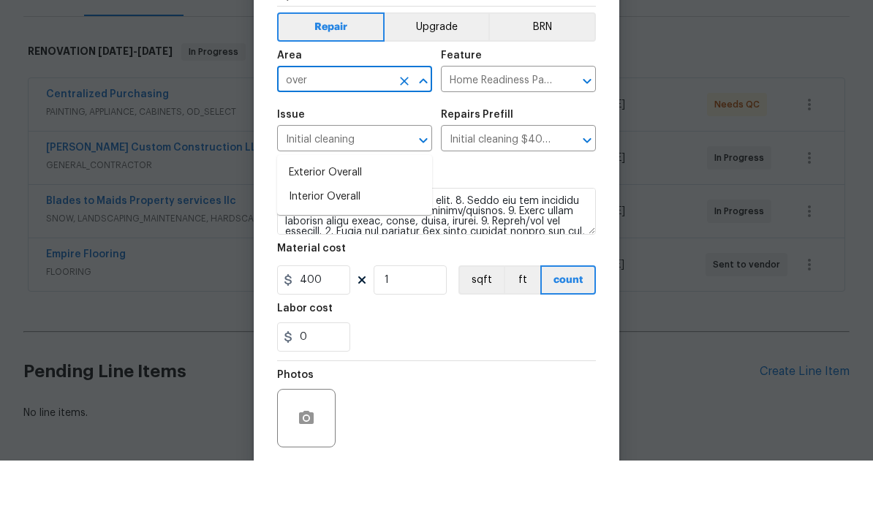
click at [305, 243] on li "Interior Overall" at bounding box center [354, 255] width 155 height 24
type input "Interior Overall"
click at [277, 168] on h5 "Issue" at bounding box center [291, 173] width 28 height 10
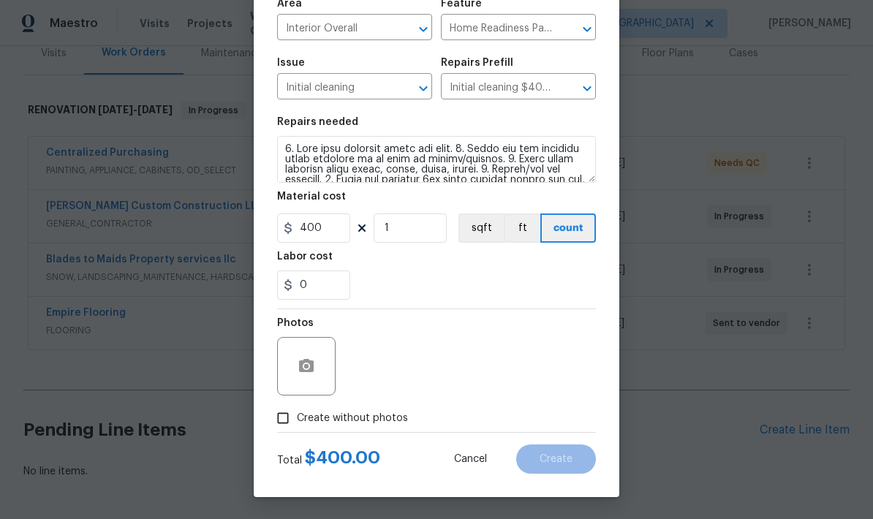
scroll to position [113, 0]
click at [282, 417] on input "Create without photos" at bounding box center [283, 418] width 28 height 28
checkbox input "true"
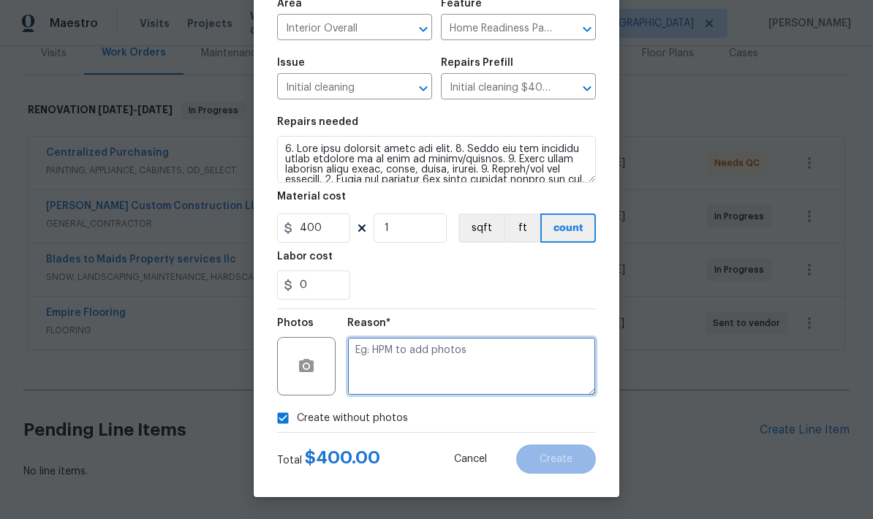
click at [386, 348] on textarea at bounding box center [471, 366] width 249 height 58
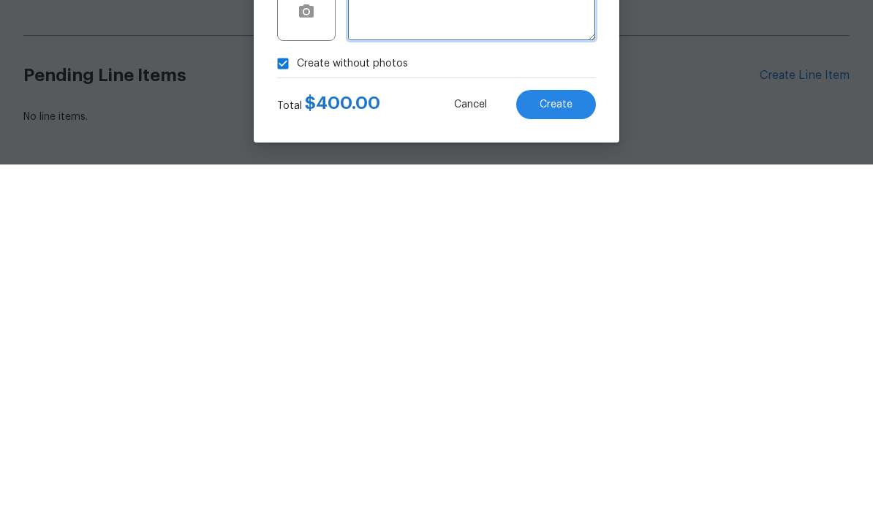
type textarea "."
click at [562, 454] on span "Create" at bounding box center [556, 459] width 33 height 11
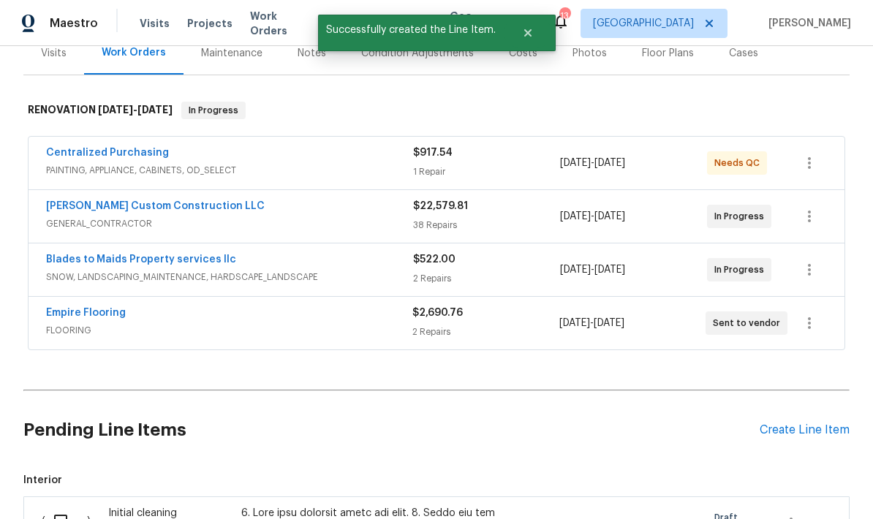
click at [63, 506] on input "checkbox" at bounding box center [66, 521] width 42 height 31
checkbox input "true"
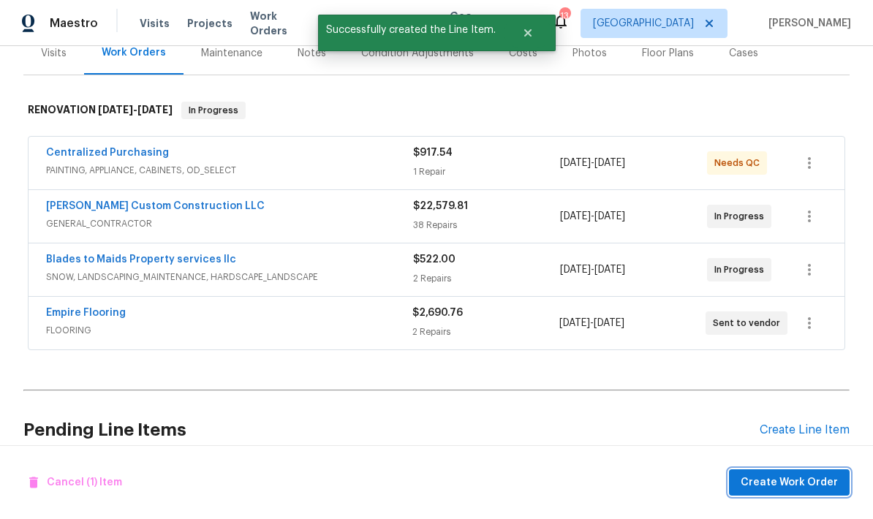
click at [837, 483] on span "Create Work Order" at bounding box center [789, 483] width 97 height 18
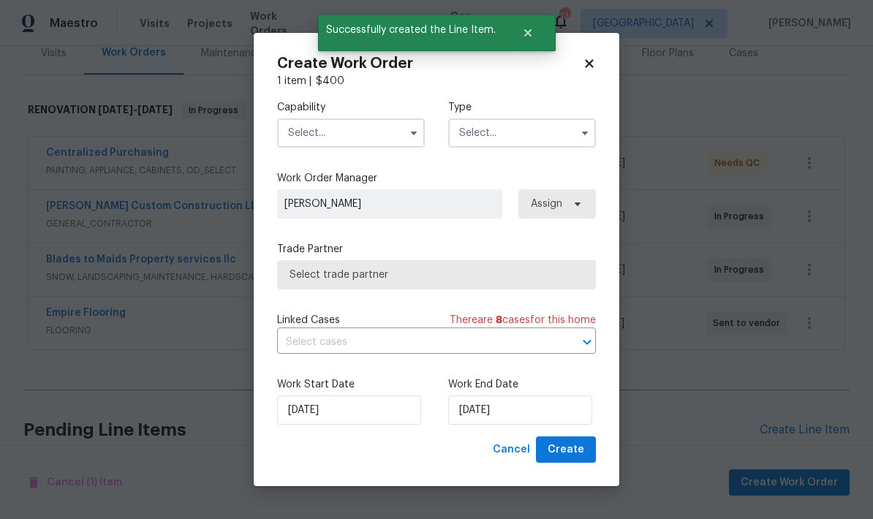
click at [312, 129] on input "text" at bounding box center [351, 132] width 148 height 29
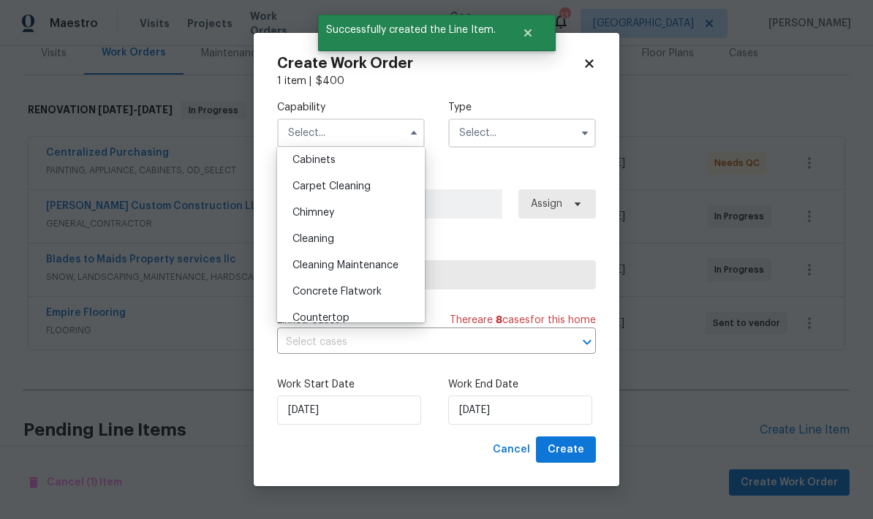
scroll to position [148, 0]
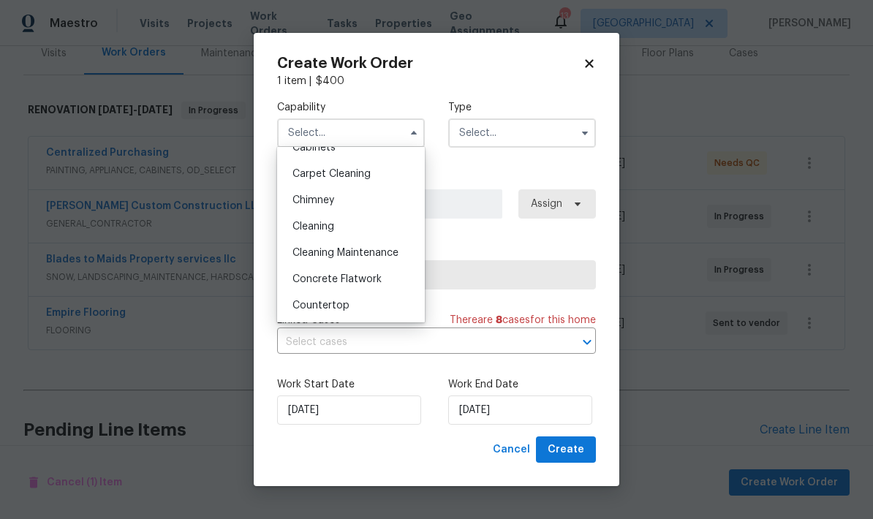
click at [303, 226] on span "Cleaning" at bounding box center [313, 227] width 42 height 10
type input "Cleaning"
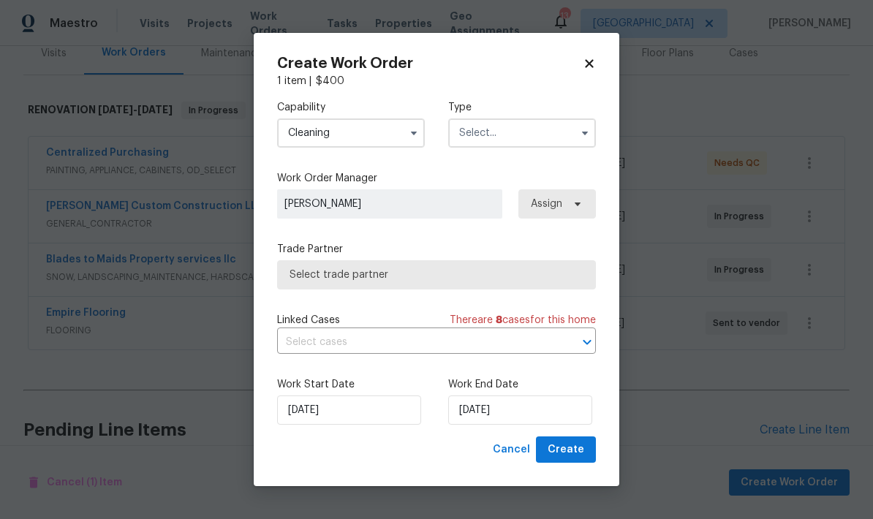
click at [494, 137] on input "text" at bounding box center [522, 132] width 148 height 29
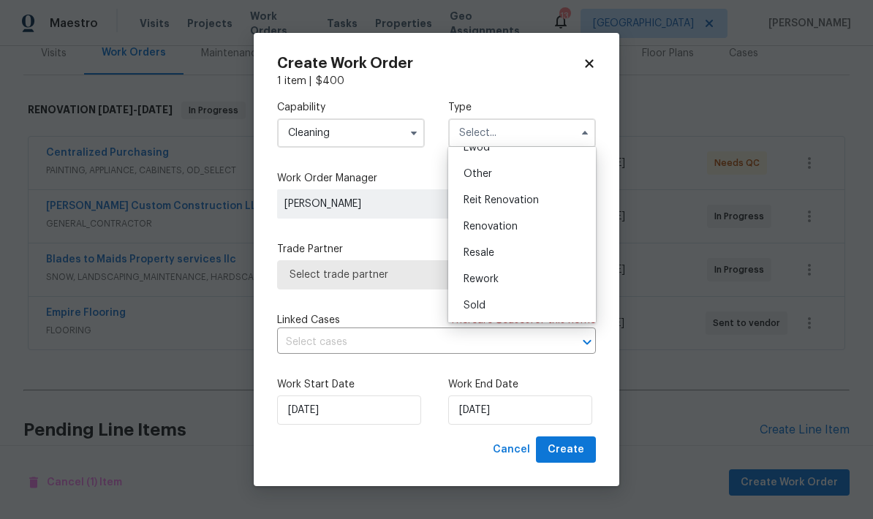
scroll to position [174, 0]
click at [469, 232] on div "Renovation" at bounding box center [522, 227] width 140 height 26
type input "Renovation"
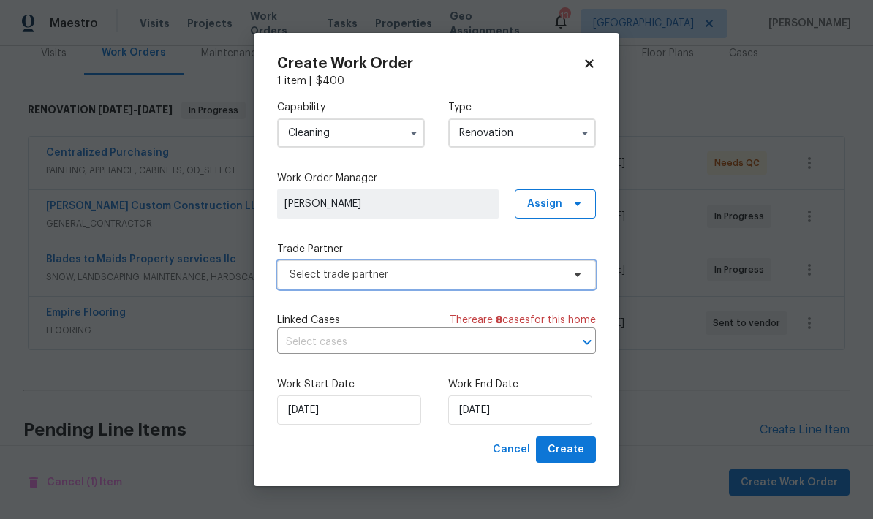
click at [291, 278] on span "Select trade partner" at bounding box center [426, 275] width 273 height 15
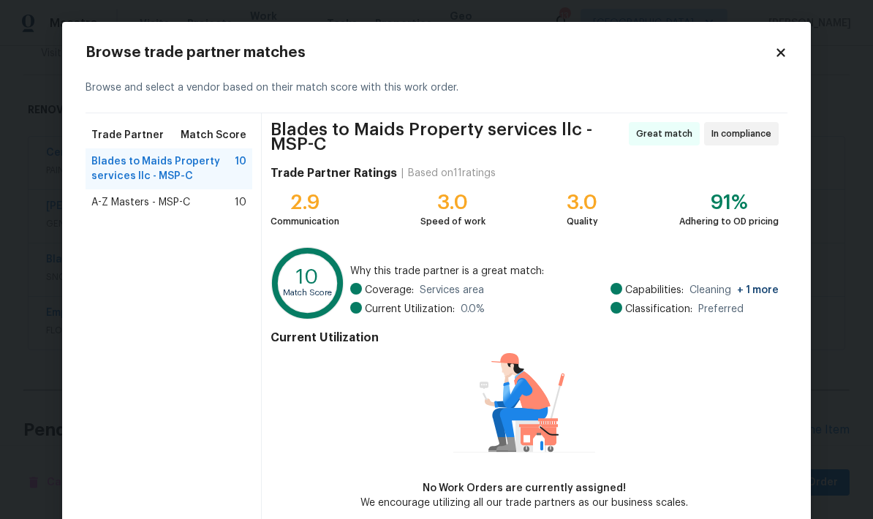
click at [111, 205] on span "A-Z Masters - MSP-C" at bounding box center [140, 202] width 99 height 15
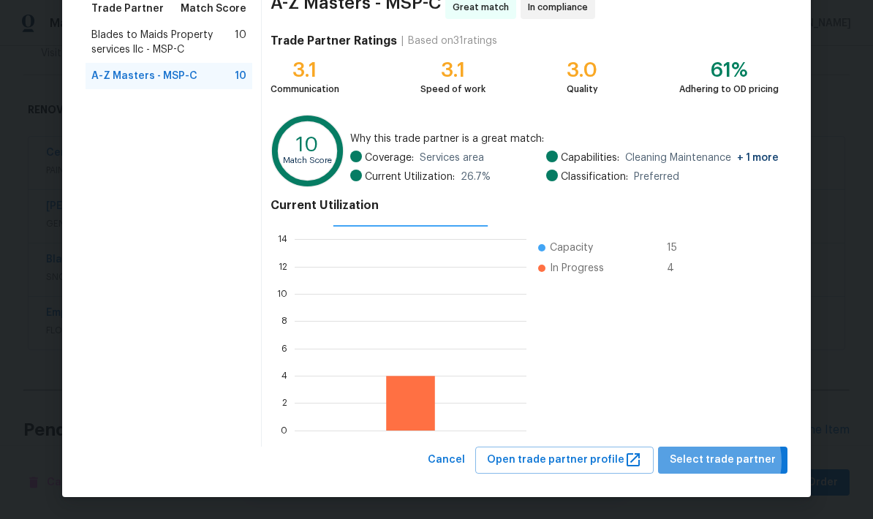
scroll to position [126, 0]
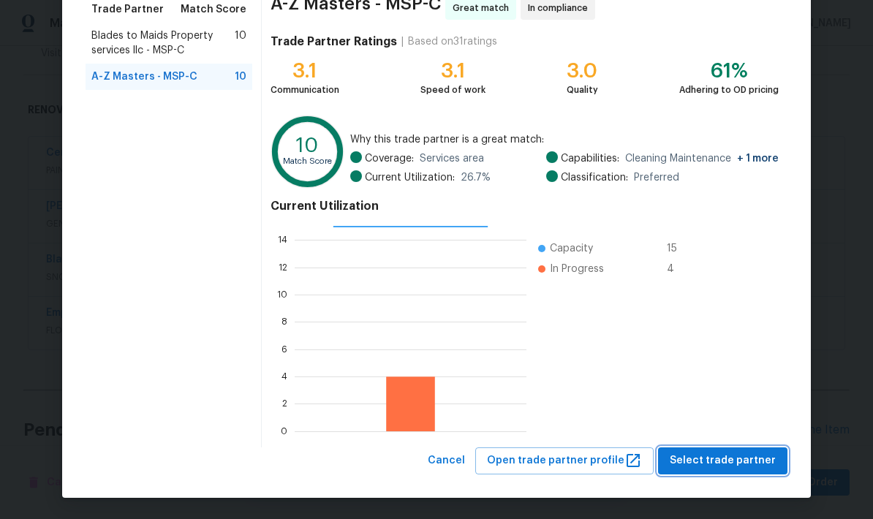
click at [710, 469] on button "Select trade partner" at bounding box center [722, 461] width 129 height 27
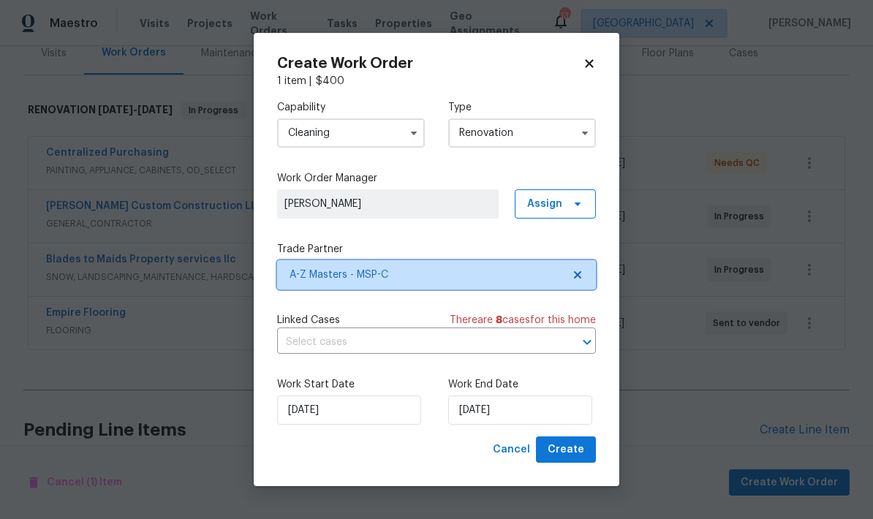
scroll to position [0, 0]
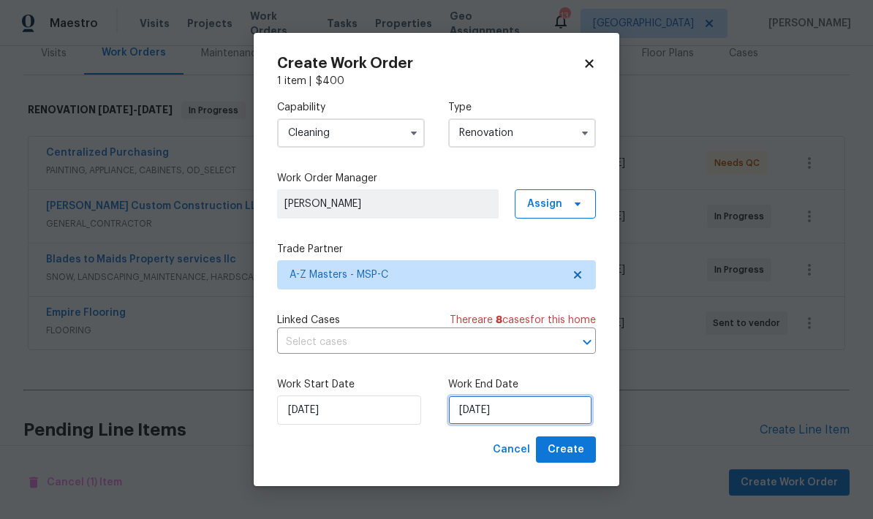
click at [526, 413] on input "[DATE]" at bounding box center [520, 410] width 144 height 29
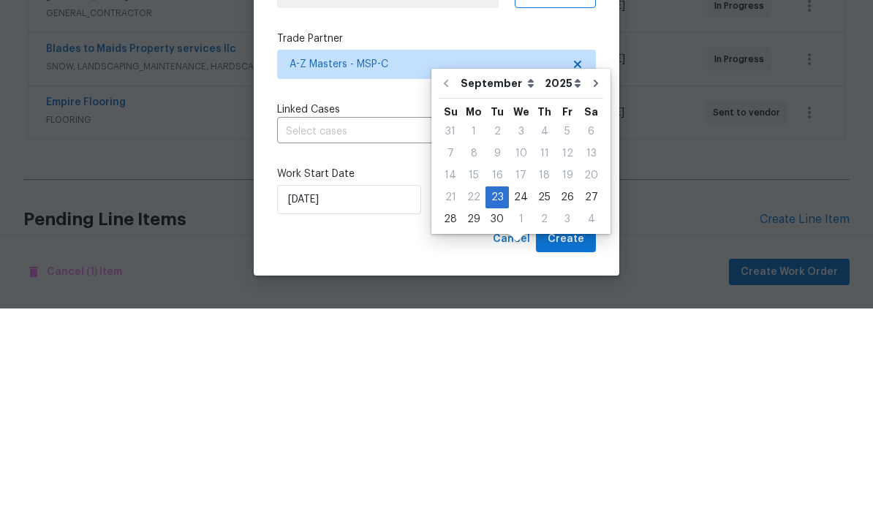
click at [590, 288] on icon "Go to next month" at bounding box center [596, 294] width 12 height 12
type input "10/23/2025"
select select "9"
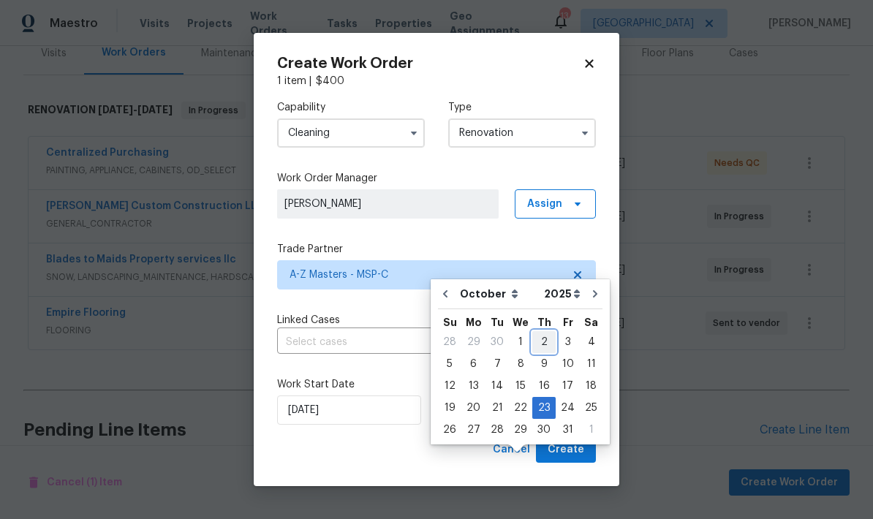
click at [538, 332] on div "2" at bounding box center [543, 342] width 23 height 20
type input "10/2/2025"
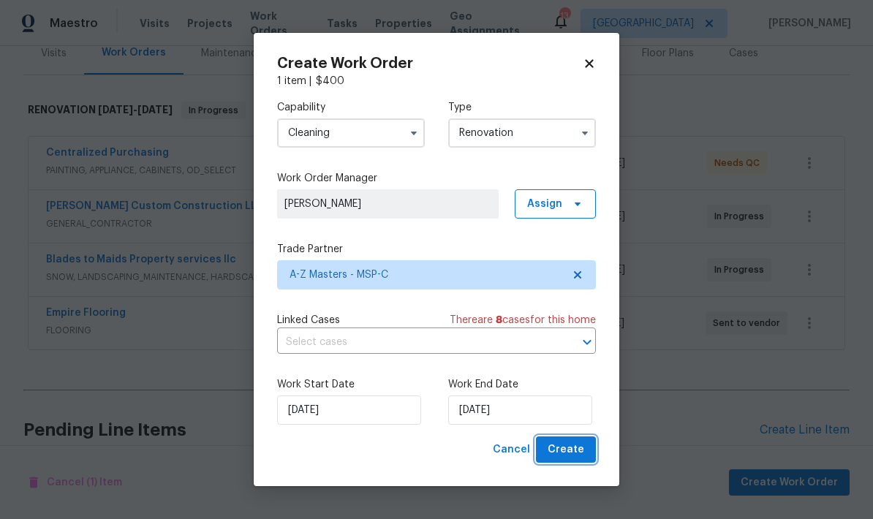
click at [573, 452] on span "Create" at bounding box center [566, 450] width 37 height 18
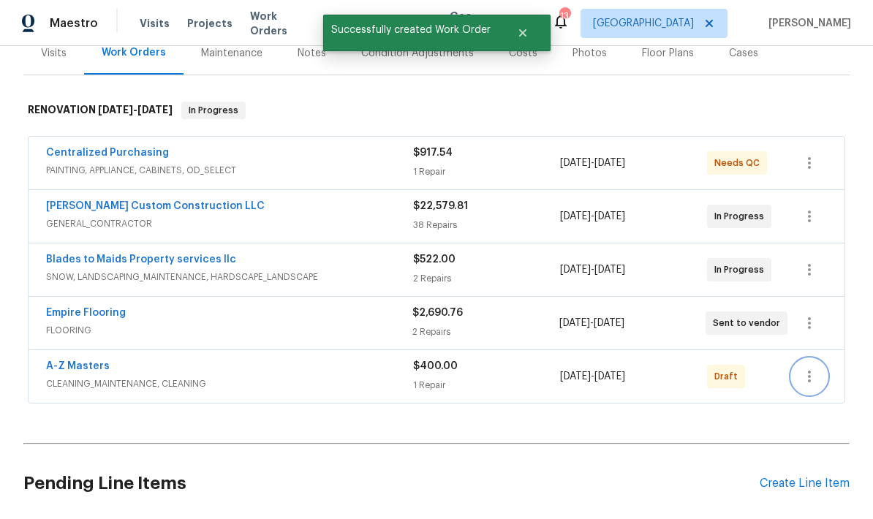
click at [814, 368] on icon "button" at bounding box center [810, 377] width 18 height 18
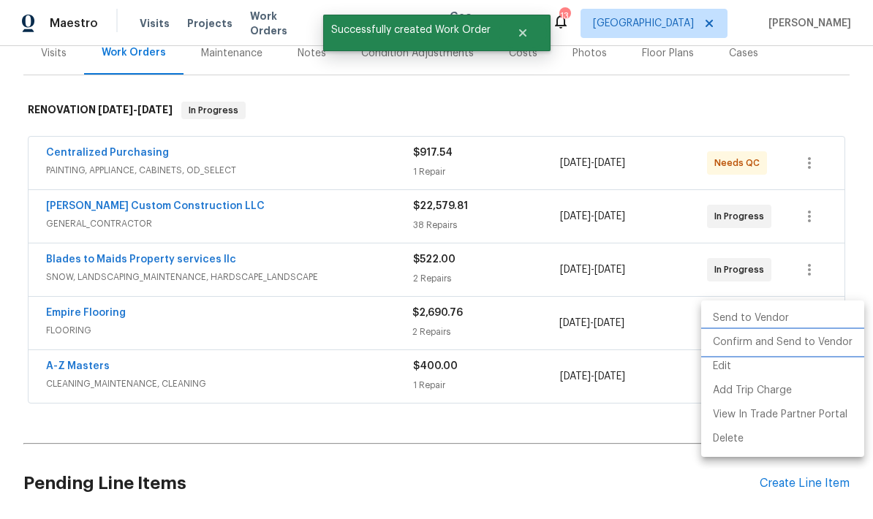
click at [797, 349] on li "Confirm and Send to Vendor" at bounding box center [782, 343] width 163 height 24
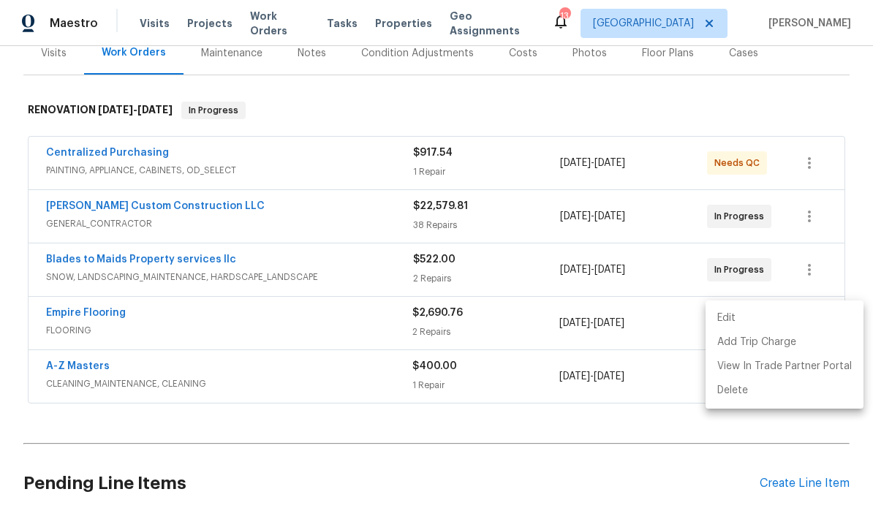
click at [334, 435] on div at bounding box center [436, 259] width 873 height 519
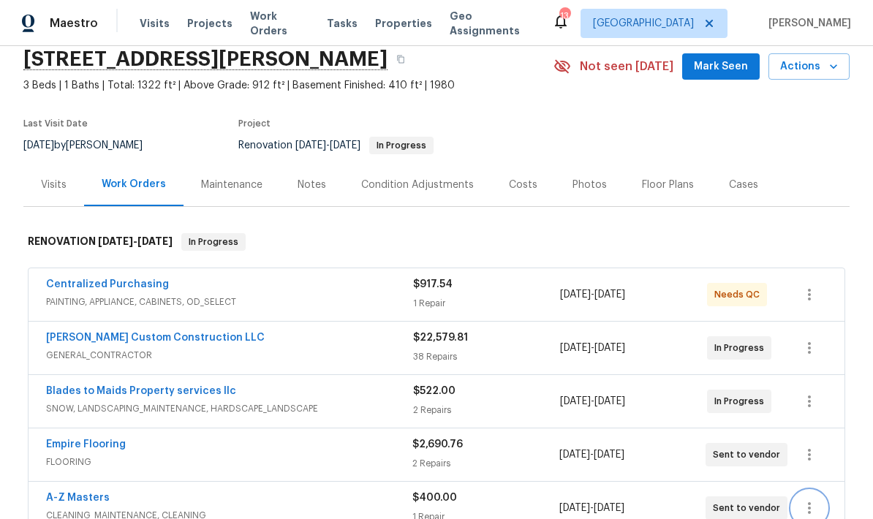
scroll to position [55, 0]
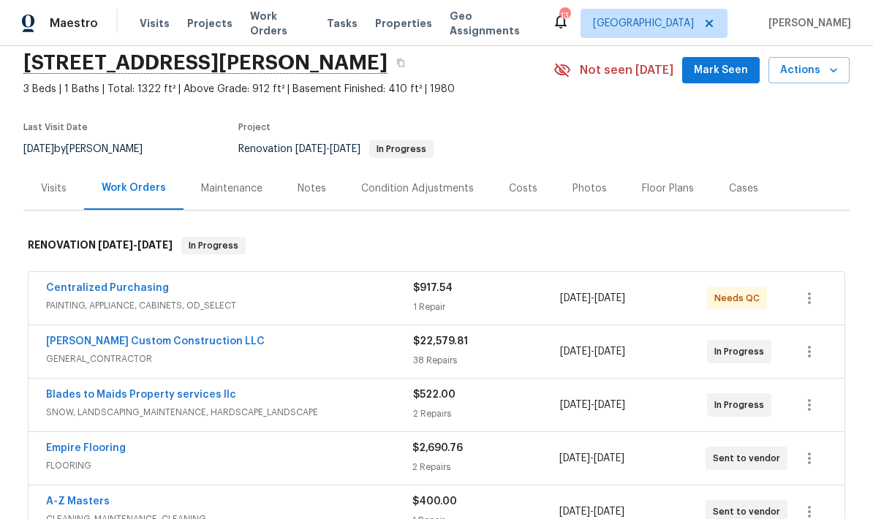
click at [524, 167] on div "Costs" at bounding box center [523, 188] width 64 height 43
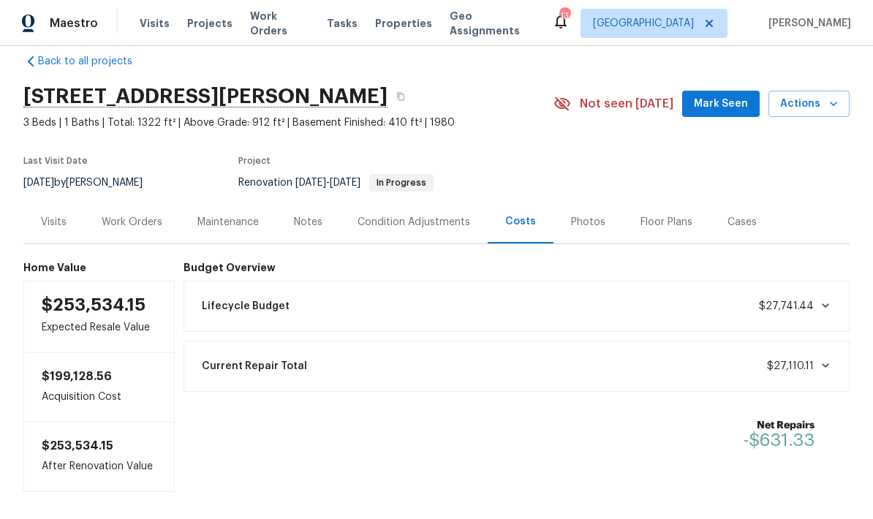
click at [121, 215] on div "Work Orders" at bounding box center [132, 222] width 61 height 15
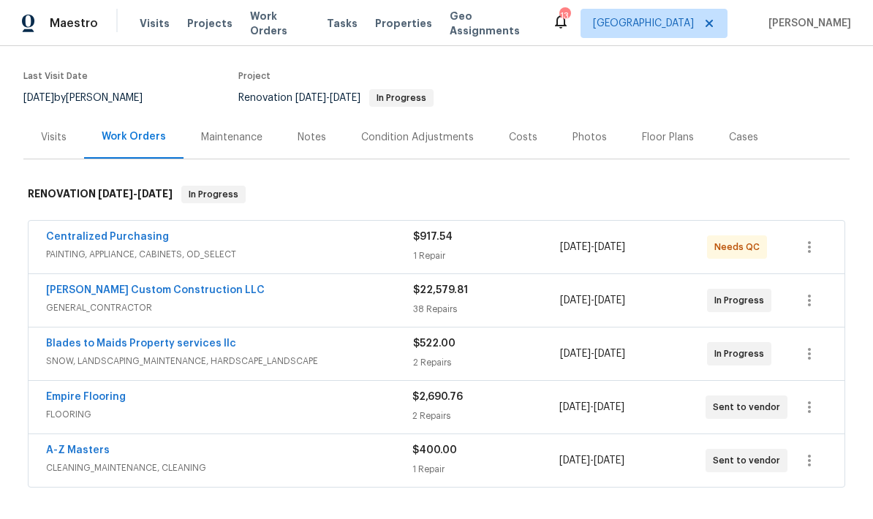
scroll to position [107, 0]
click at [306, 129] on div "Notes" at bounding box center [312, 136] width 29 height 15
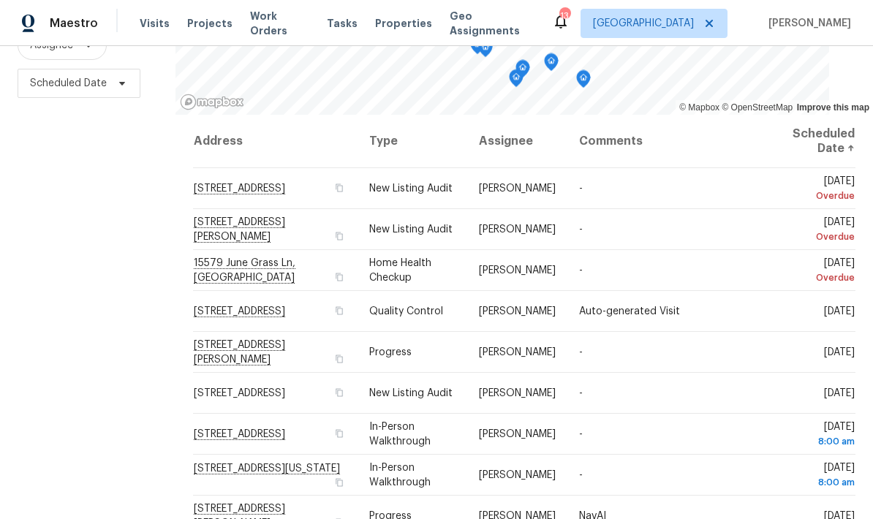
scroll to position [194, 0]
click at [0, 0] on icon at bounding box center [0, 0] width 0 height 0
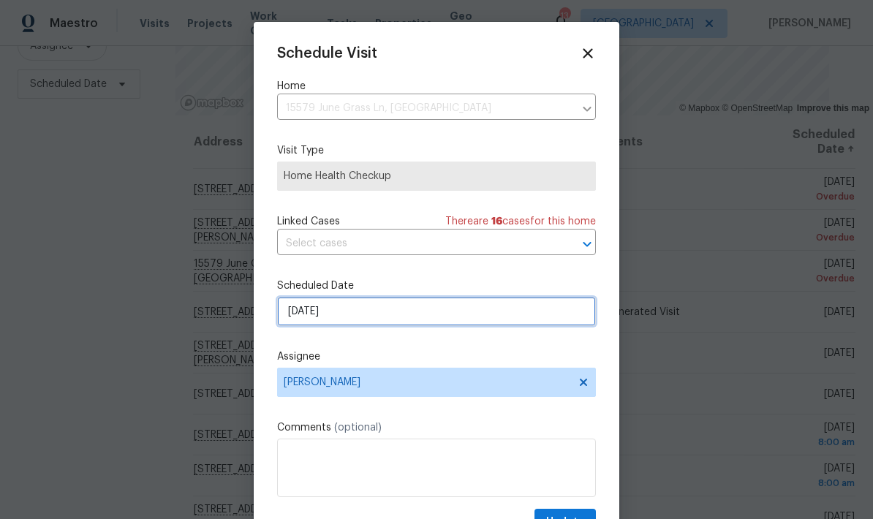
click at [376, 320] on input "9/22/2025" at bounding box center [436, 311] width 319 height 29
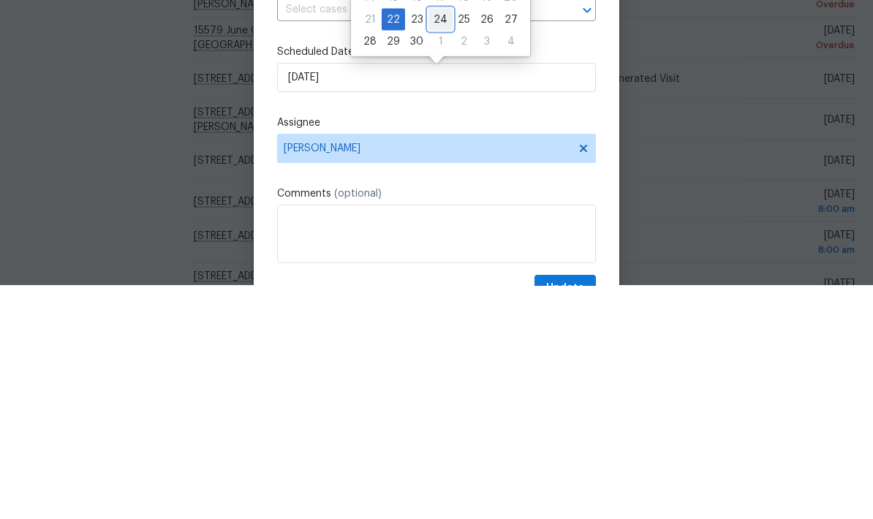
click at [445, 243] on div "24" at bounding box center [440, 253] width 24 height 20
type input "9/24/2025"
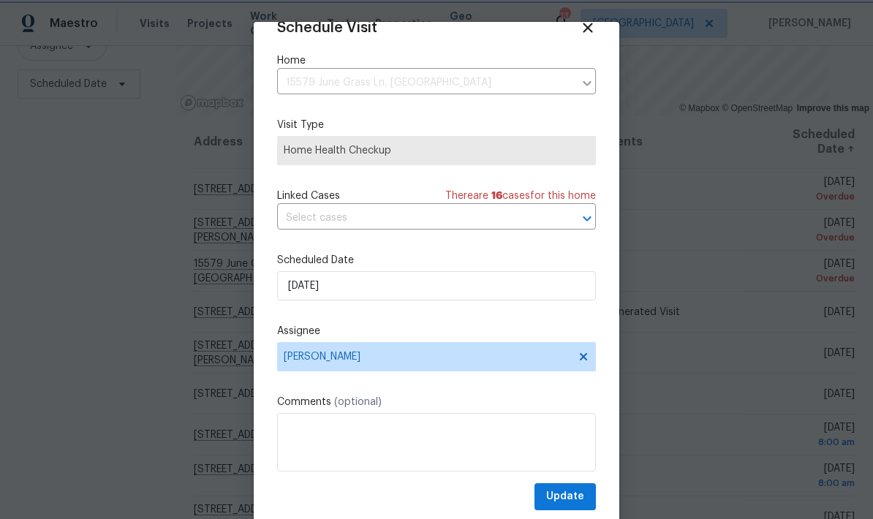
scroll to position [29, 0]
click at [563, 491] on span "Update" at bounding box center [565, 497] width 38 height 18
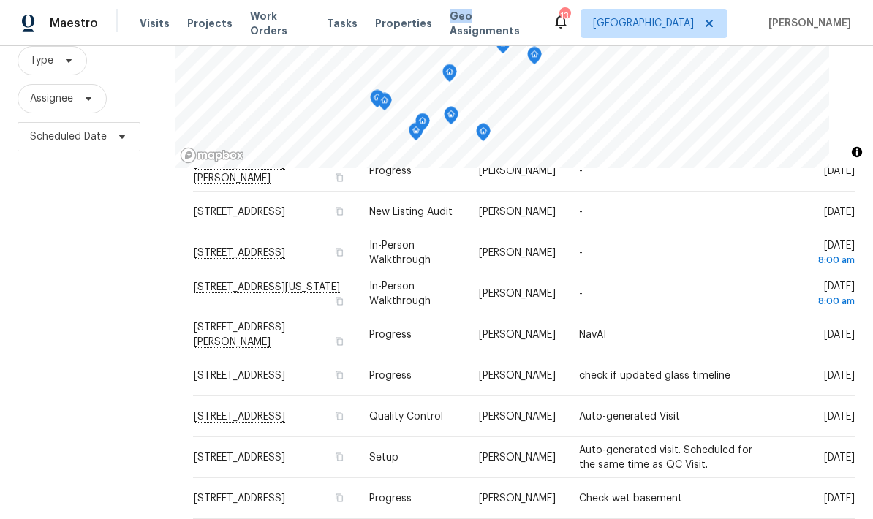
scroll to position [0, 0]
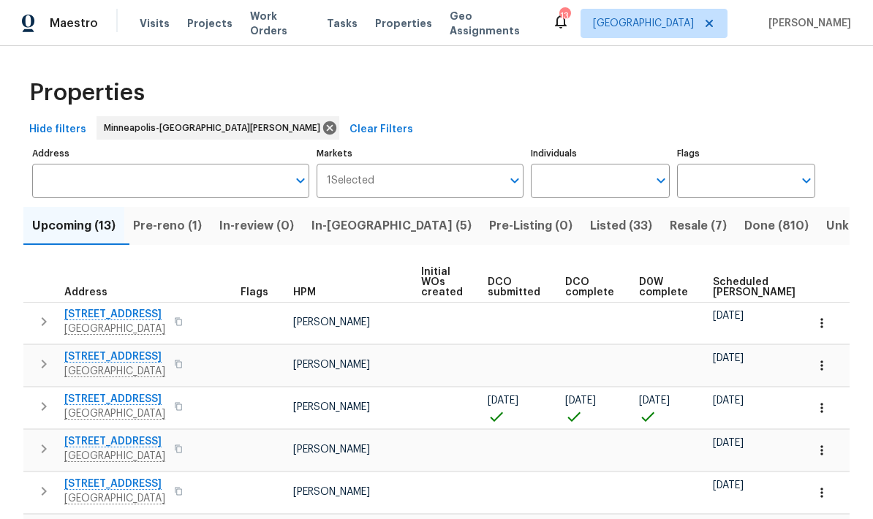
click at [99, 409] on span "Prior Lake, MN 55372" at bounding box center [114, 414] width 101 height 15
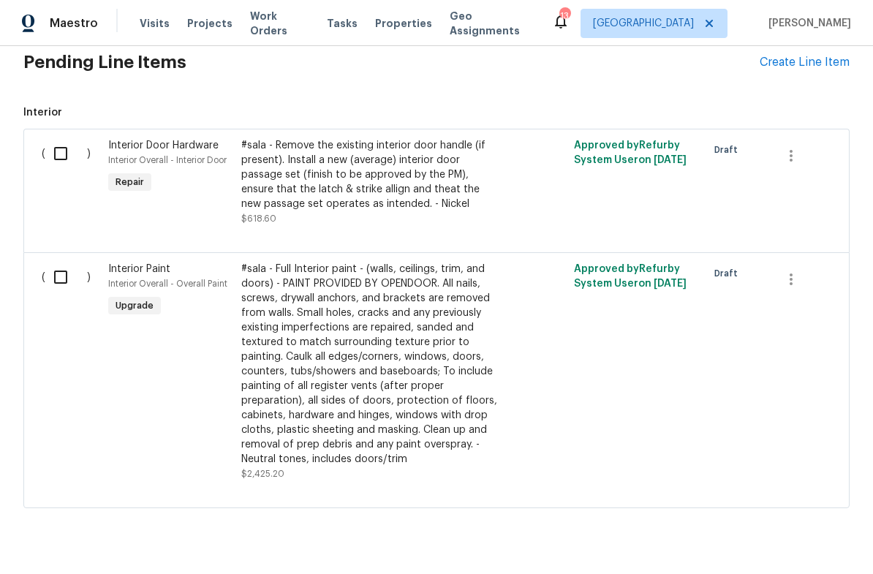
scroll to position [358, 0]
